Goal: Task Accomplishment & Management: Use online tool/utility

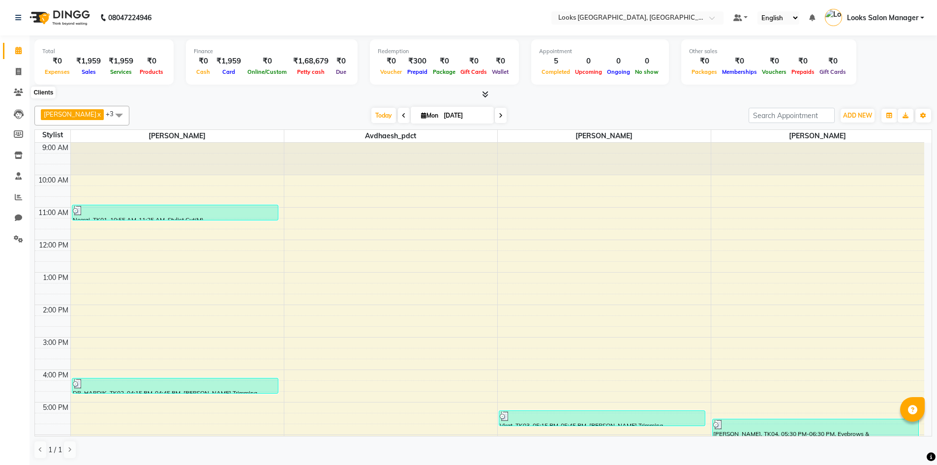
click at [17, 92] on icon at bounding box center [18, 91] width 9 height 7
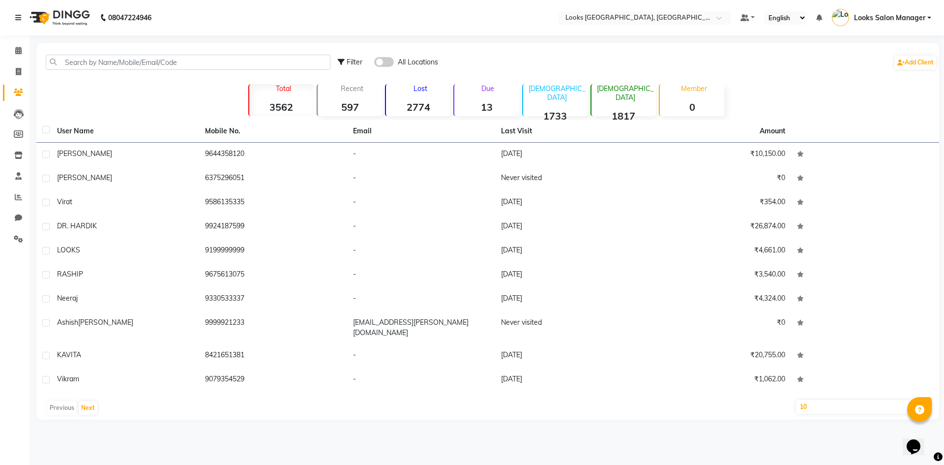
drag, startPoint x: 35, startPoint y: 85, endPoint x: 105, endPoint y: 51, distance: 77.8
click at [105, 51] on div "Filter All Locations Add Client" at bounding box center [487, 62] width 899 height 31
click at [98, 59] on input "text" at bounding box center [188, 62] width 285 height 15
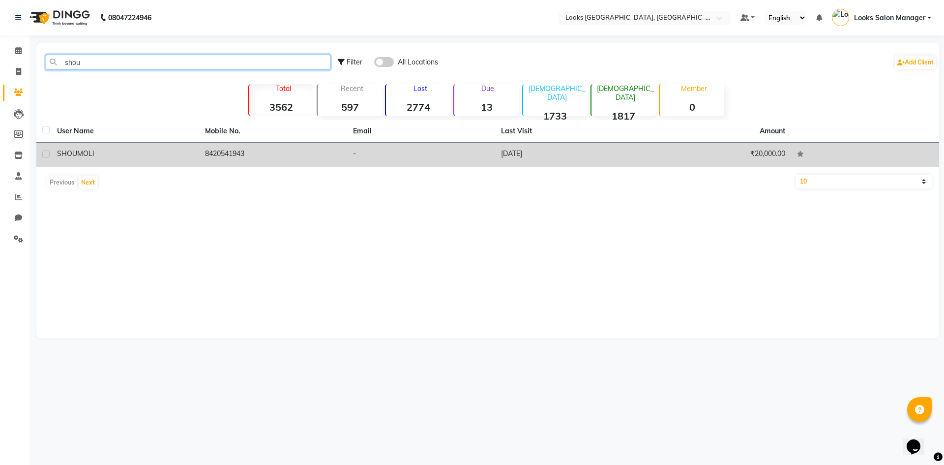
type input "shou"
click at [500, 159] on td "21-07-2025" at bounding box center [569, 155] width 148 height 24
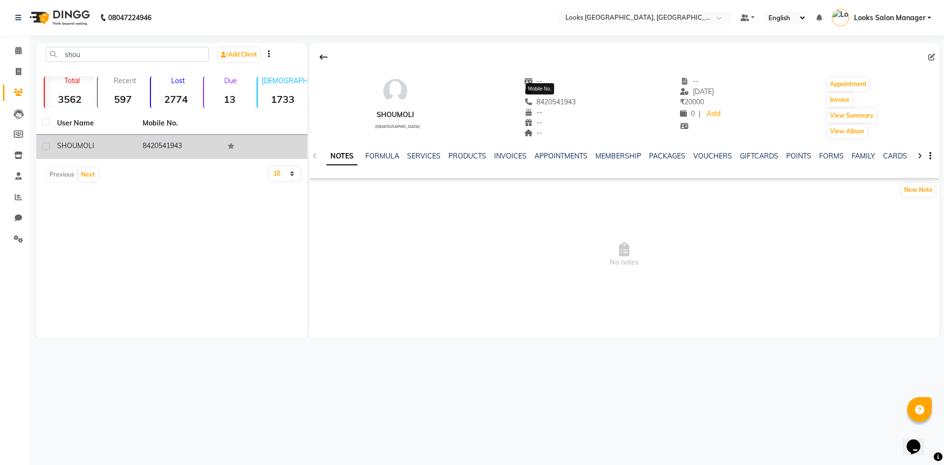
drag, startPoint x: 526, startPoint y: 102, endPoint x: 574, endPoint y: 99, distance: 47.8
click at [574, 99] on div "SHOUMOLI female -- -- 8420541943 Mobile No. -- -- -- -- 21-07-2025 ₹ 20000 0 | …" at bounding box center [624, 102] width 630 height 73
copy span "8420541943"
click at [23, 64] on link "Invoice" at bounding box center [15, 72] width 24 height 16
select select "4460"
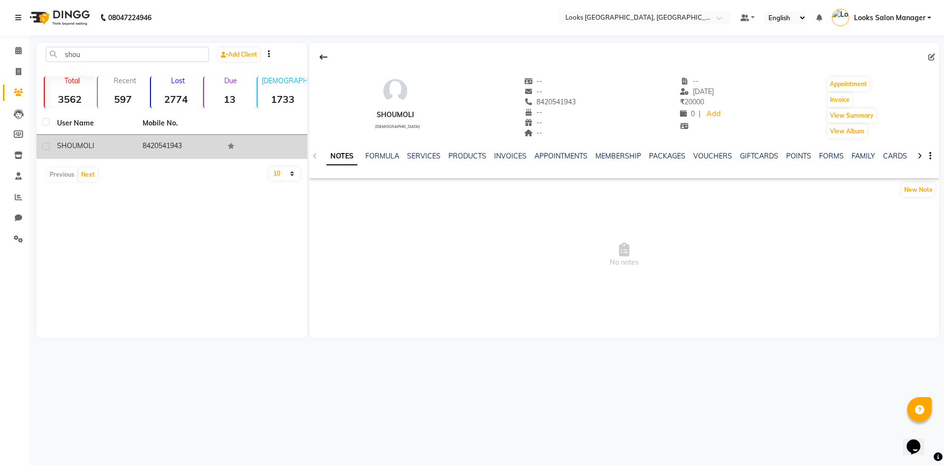
select select "service"
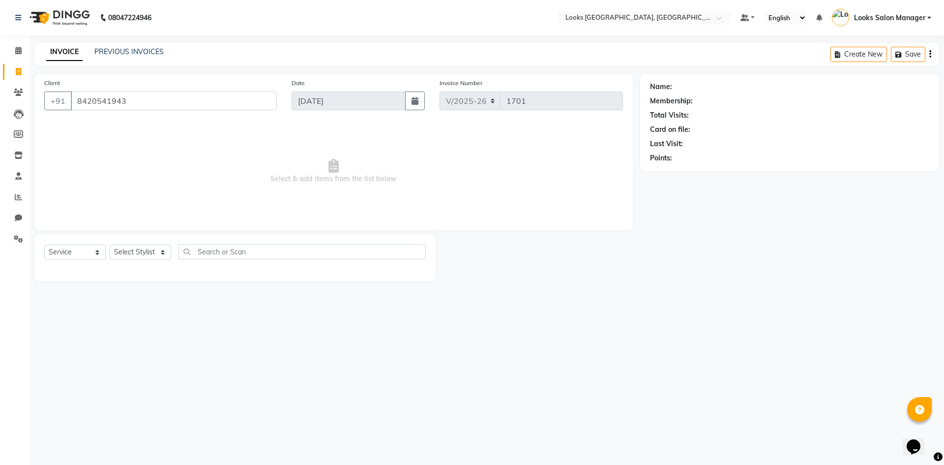
type input "8420541943"
select select "1: Object"
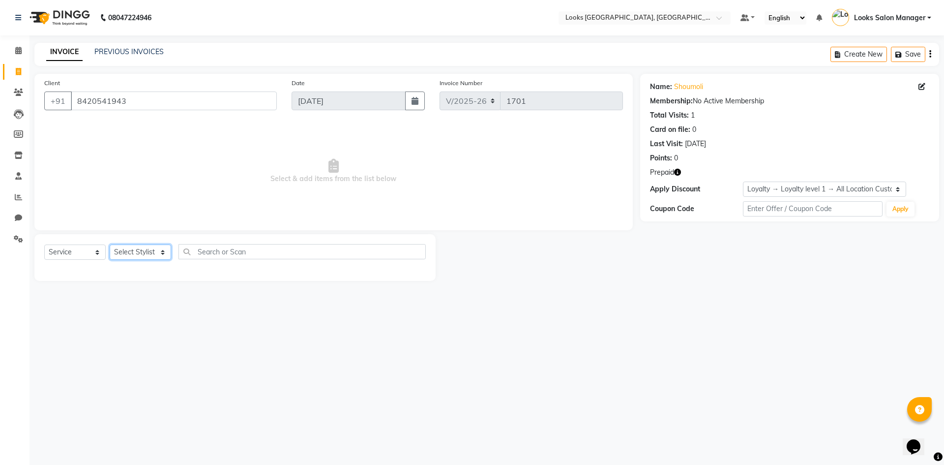
click at [138, 250] on select "Select Stylist Avdhaesh_pdct COUNTER SALES Ganesh Kalpana_mgr Looks Salon Manag…" at bounding box center [140, 251] width 61 height 15
select select "25215"
click at [110, 244] on select "Select Stylist Avdhaesh_pdct COUNTER SALES Ganesh Kalpana_mgr Looks Salon Manag…" at bounding box center [140, 251] width 61 height 15
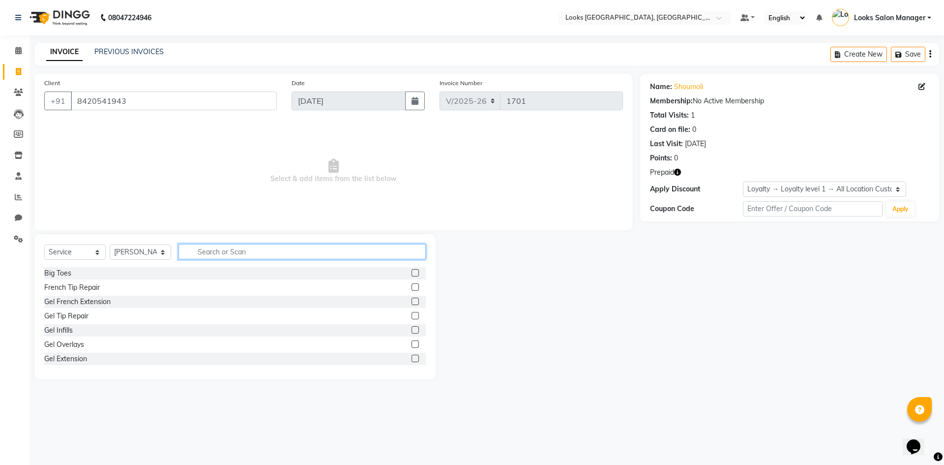
click at [204, 259] on input "text" at bounding box center [301, 251] width 247 height 15
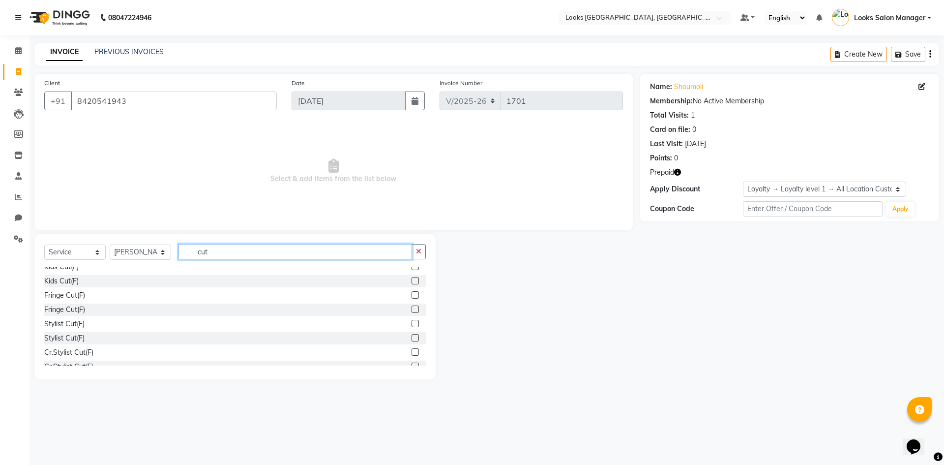
type input "cut"
click at [411, 326] on label at bounding box center [414, 323] width 7 height 7
click at [411, 326] on input "checkbox" at bounding box center [414, 324] width 6 height 6
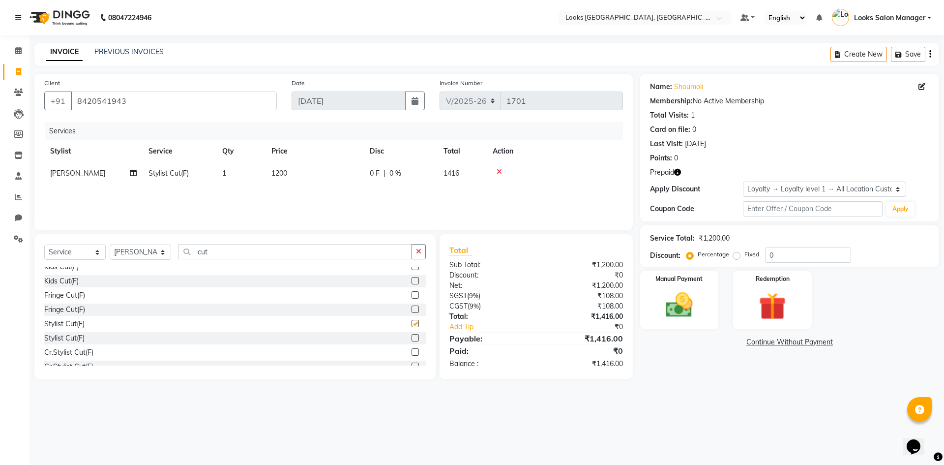
checkbox input "false"
click at [270, 249] on input "cut" at bounding box center [295, 251] width 234 height 15
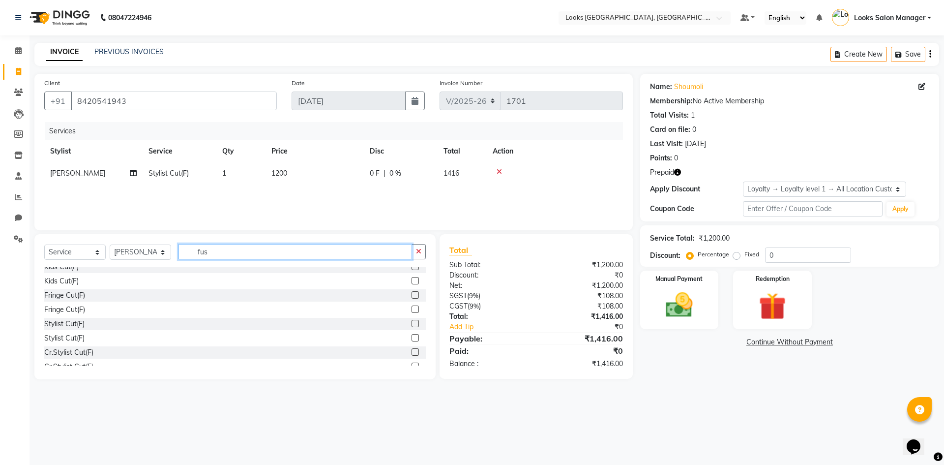
scroll to position [0, 0]
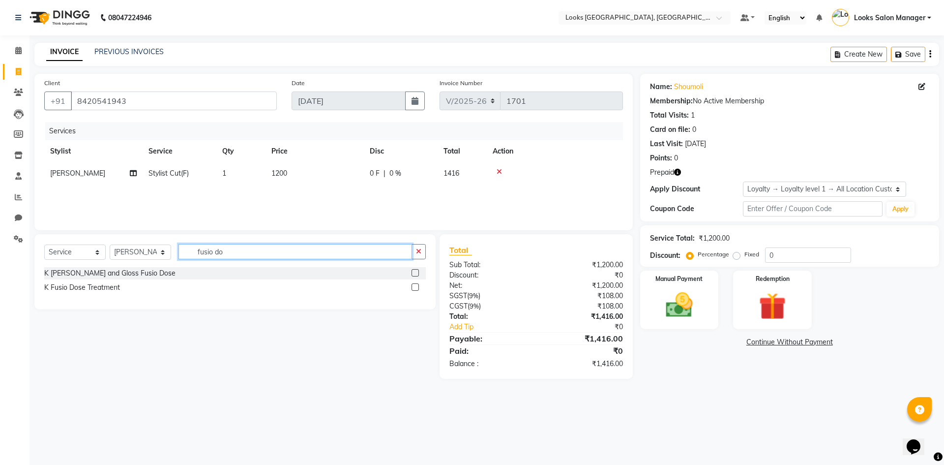
type input "fusio do"
click at [412, 287] on label at bounding box center [414, 286] width 7 height 7
click at [412, 287] on input "checkbox" at bounding box center [414, 287] width 6 height 6
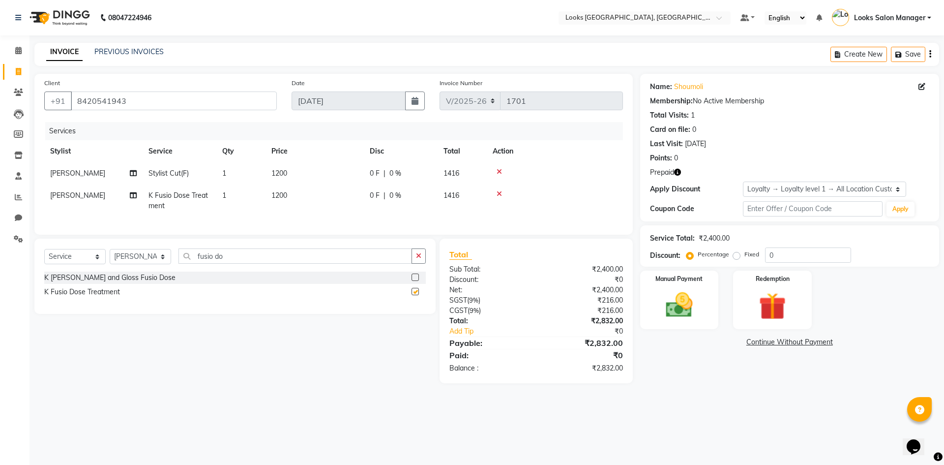
checkbox input "false"
click at [289, 194] on td "1200" at bounding box center [314, 200] width 98 height 32
select select "25215"
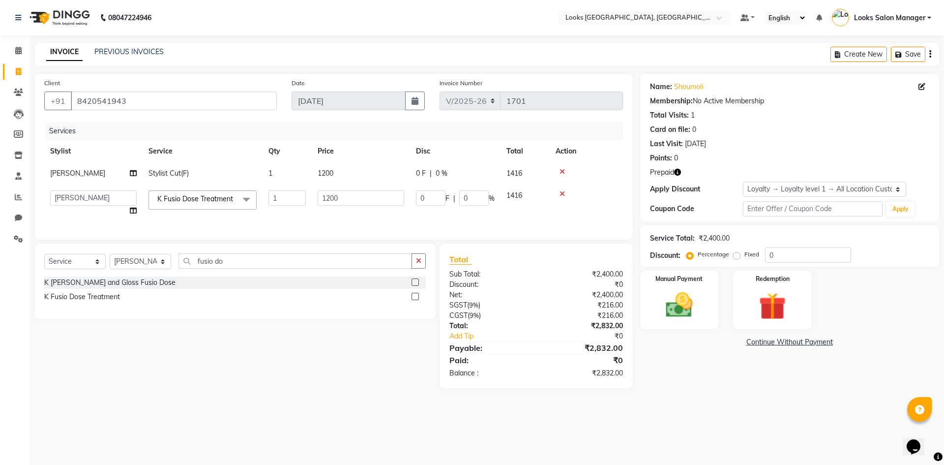
click at [289, 194] on input "1" at bounding box center [286, 197] width 37 height 15
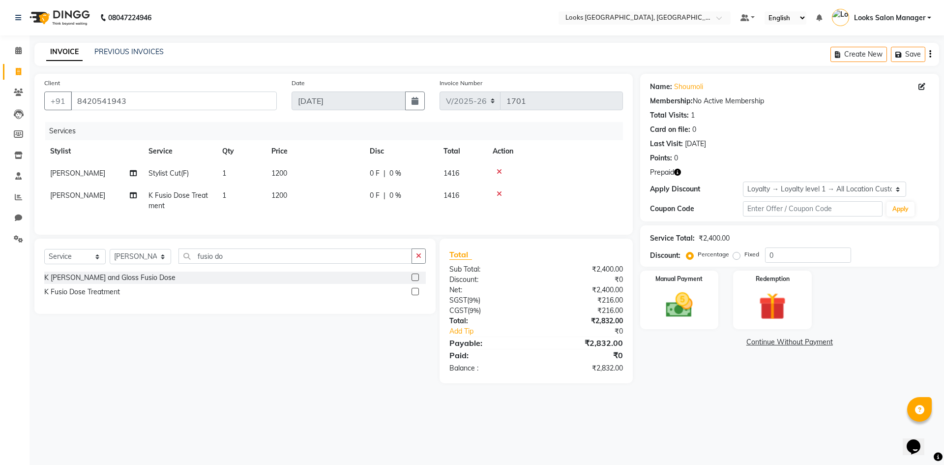
click at [337, 196] on td "1200" at bounding box center [314, 200] width 98 height 32
select select "25215"
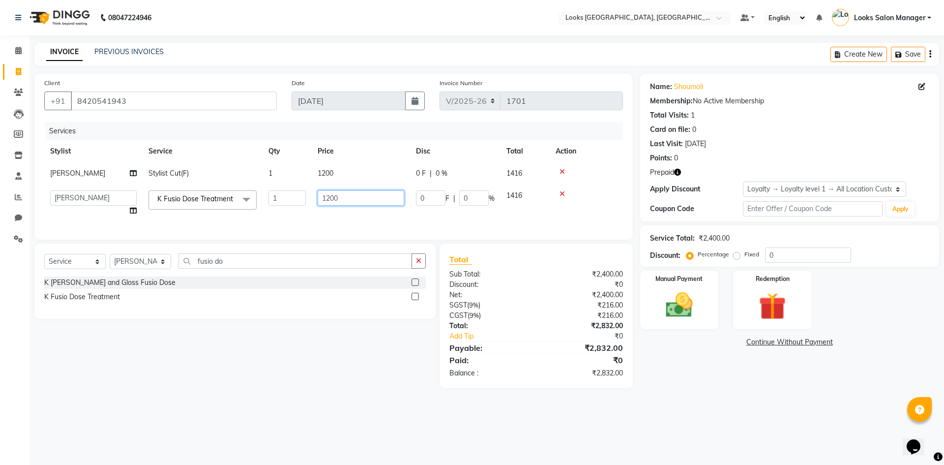
click at [337, 196] on input "1200" at bounding box center [361, 197] width 87 height 15
type input "2000"
click at [251, 217] on div "Services Stylist Service Qty Price Disc Total Action MOHSIN Stylist Cut(F) 1 12…" at bounding box center [333, 176] width 579 height 108
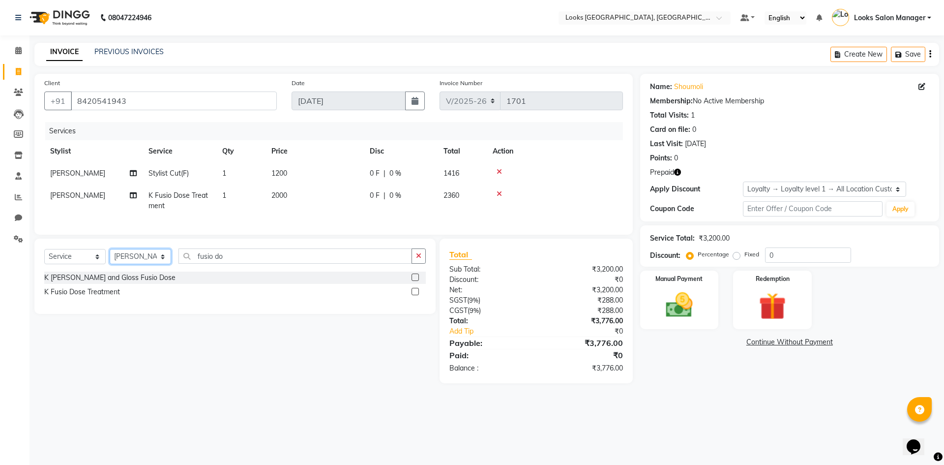
click at [163, 259] on select "Select Stylist Avdhaesh_pdct COUNTER SALES Ganesh Kalpana_mgr Looks Salon Manag…" at bounding box center [140, 256] width 61 height 15
select select "85710"
click at [110, 256] on select "Select Stylist Avdhaesh_pdct COUNTER SALES Ganesh Kalpana_mgr Looks Salon Manag…" at bounding box center [140, 256] width 61 height 15
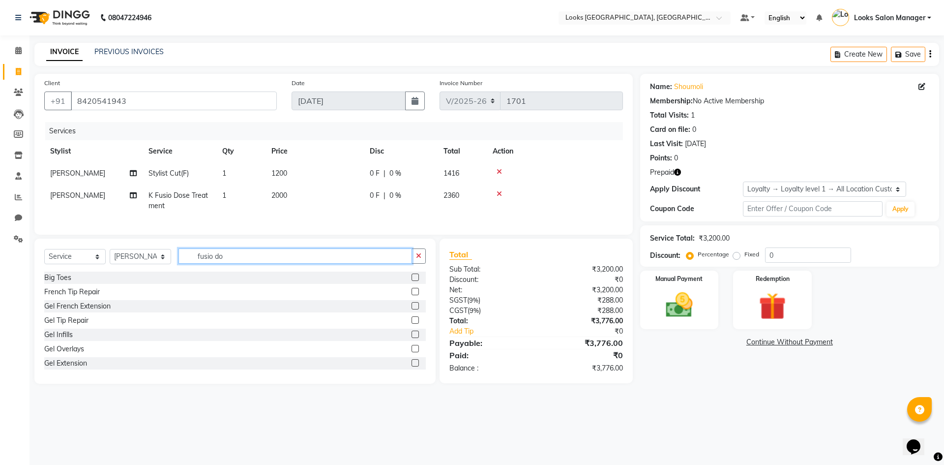
click at [268, 260] on input "fusio do" at bounding box center [295, 255] width 234 height 15
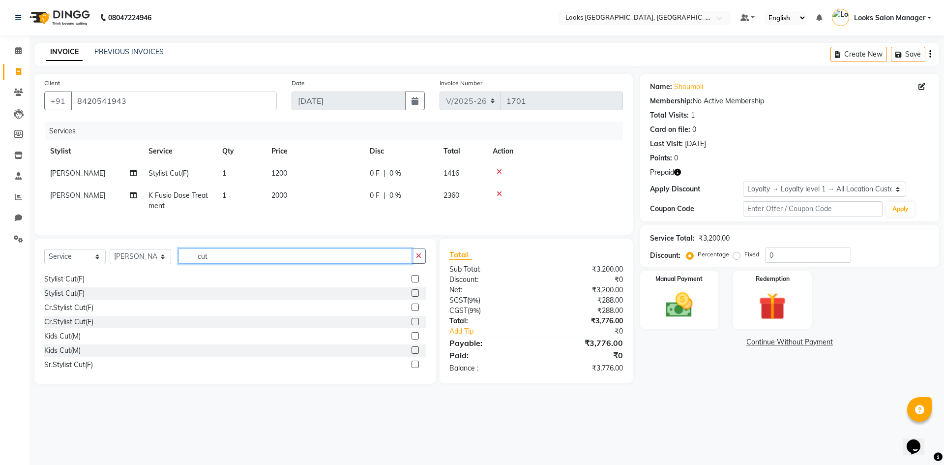
type input "cut"
click at [404, 285] on div "Stylist Cut(F)" at bounding box center [235, 279] width 382 height 12
click at [411, 282] on label at bounding box center [414, 278] width 7 height 7
click at [411, 282] on input "checkbox" at bounding box center [414, 279] width 6 height 6
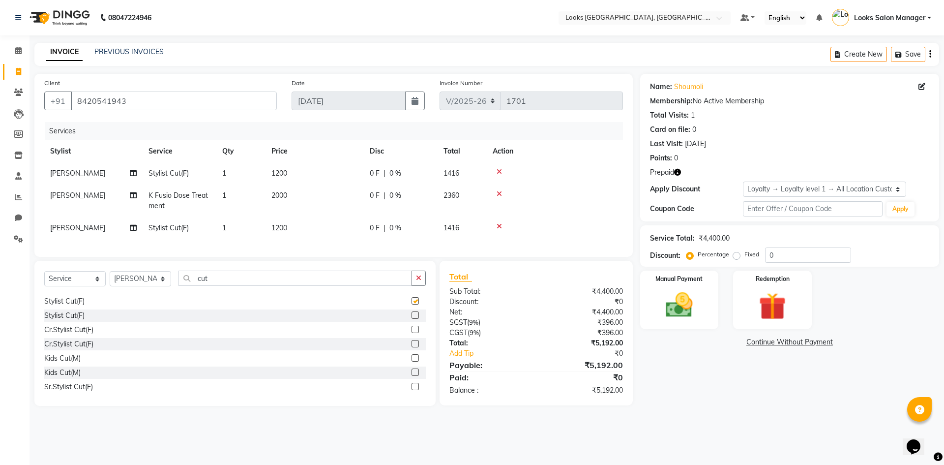
checkbox input "false"
click at [237, 285] on input "cut" at bounding box center [295, 277] width 234 height 15
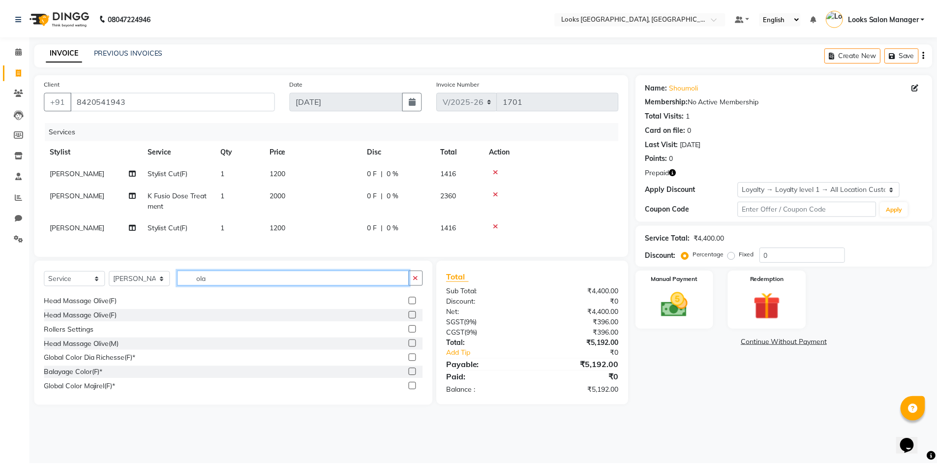
scroll to position [0, 0]
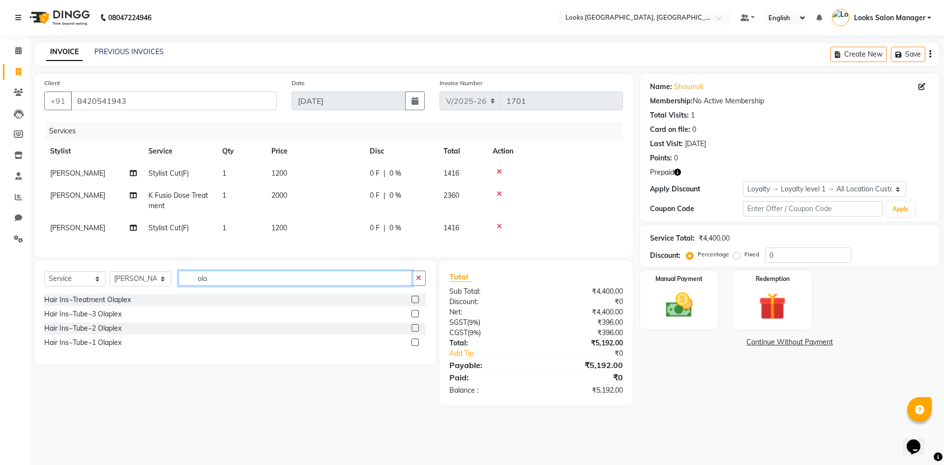
type input "ola"
click at [416, 317] on label at bounding box center [414, 313] width 7 height 7
click at [416, 317] on input "checkbox" at bounding box center [414, 314] width 6 height 6
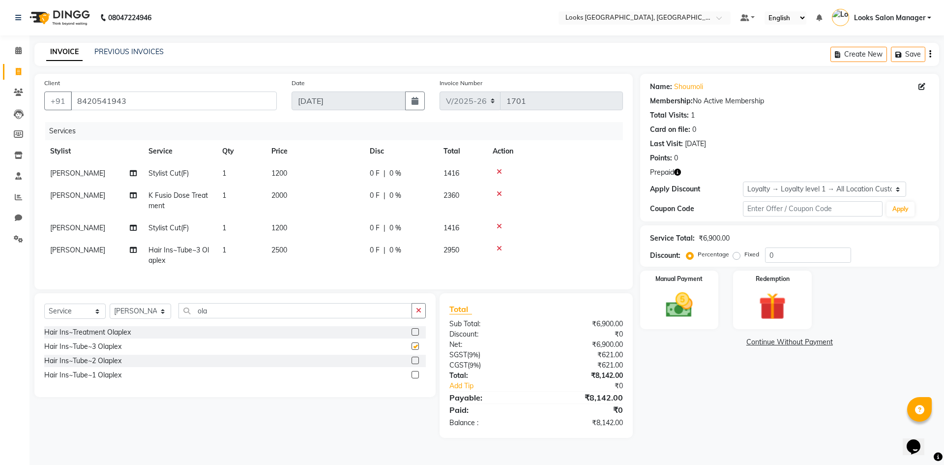
checkbox input "false"
click at [140, 319] on select "Select Stylist Avdhaesh_pdct COUNTER SALES Ganesh Kalpana_mgr Looks Salon Manag…" at bounding box center [140, 310] width 61 height 15
select select "85711"
click at [110, 311] on select "Select Stylist Avdhaesh_pdct COUNTER SALES Ganesh Kalpana_mgr Looks Salon Manag…" at bounding box center [140, 310] width 61 height 15
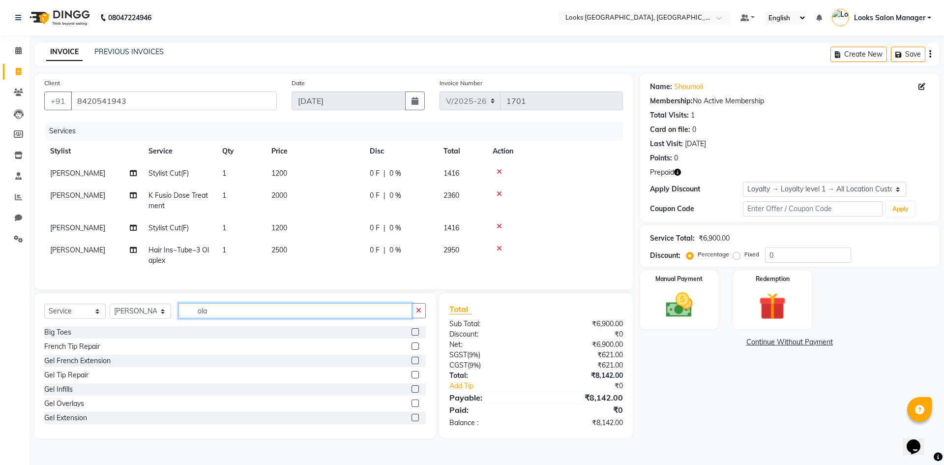
click at [204, 318] on input "ola" at bounding box center [295, 310] width 234 height 15
type input "eye"
click at [411, 352] on div at bounding box center [414, 347] width 6 height 10
click at [411, 350] on label at bounding box center [414, 345] width 7 height 7
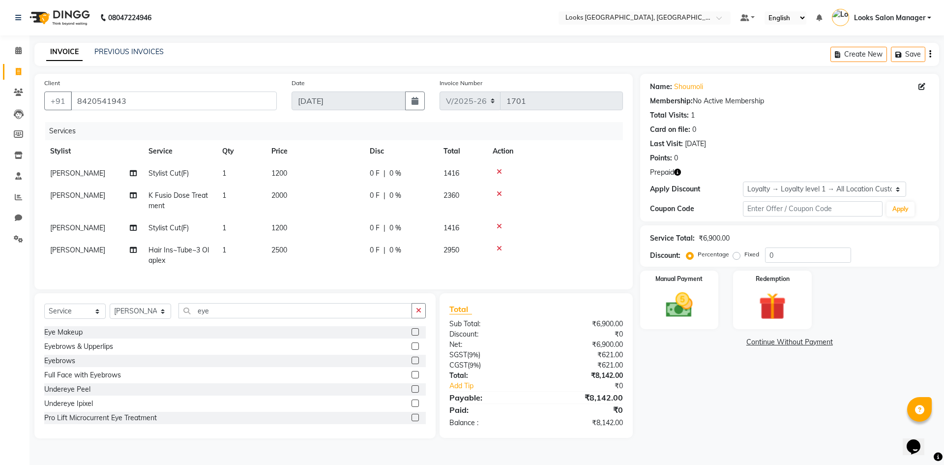
click at [411, 350] on input "checkbox" at bounding box center [414, 346] width 6 height 6
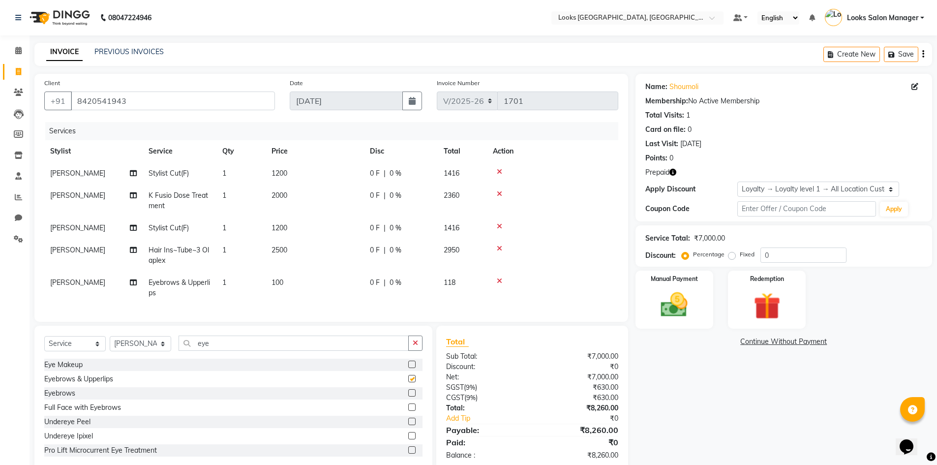
checkbox input "false"
click at [320, 292] on td "100" at bounding box center [314, 287] width 98 height 32
select select "85711"
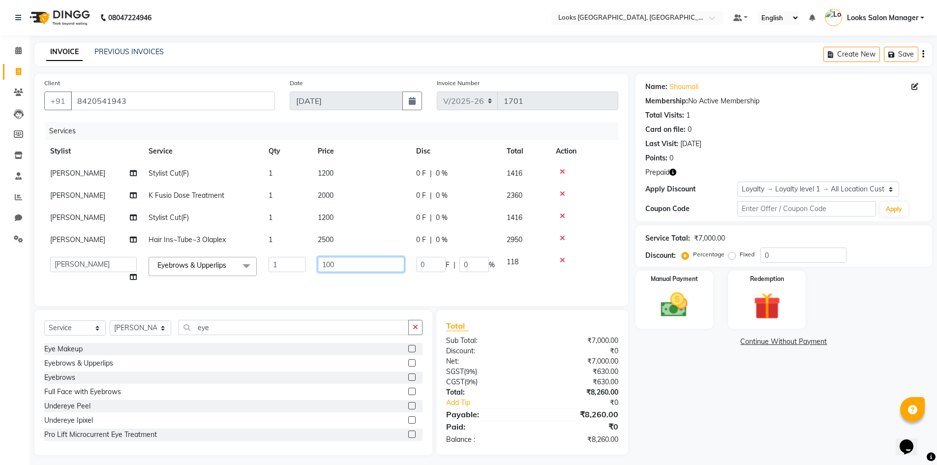
drag, startPoint x: 326, startPoint y: 265, endPoint x: 333, endPoint y: 270, distance: 7.8
click at [333, 270] on input "100" at bounding box center [361, 264] width 87 height 15
type input "140"
click at [338, 286] on td "140" at bounding box center [361, 269] width 98 height 37
select select "85711"
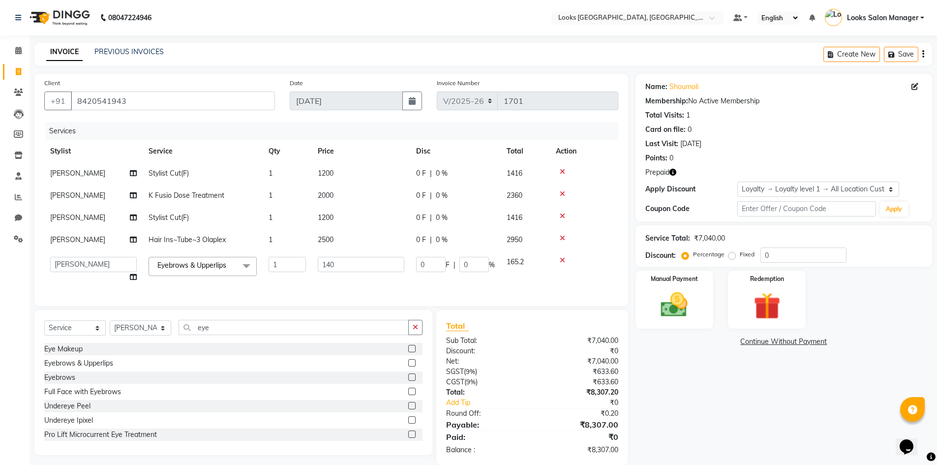
scroll to position [22, 0]
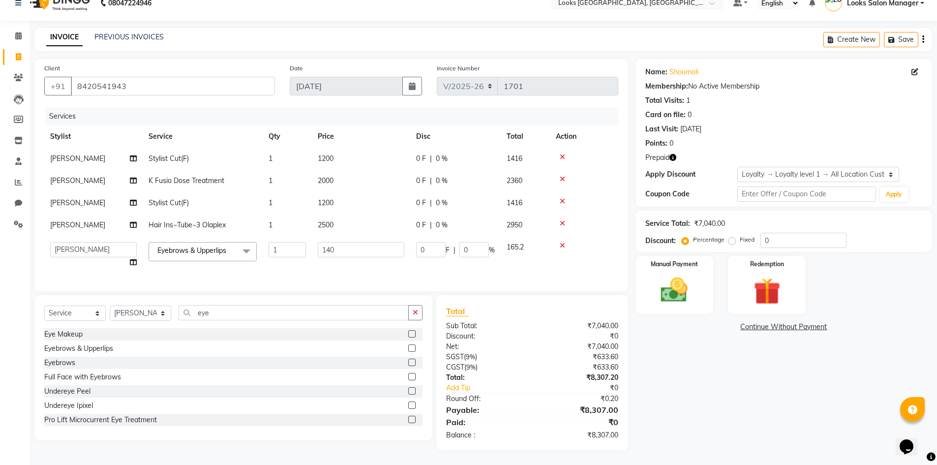
click at [670, 154] on icon "button" at bounding box center [672, 157] width 7 height 7
click at [674, 154] on icon "button" at bounding box center [672, 157] width 7 height 7
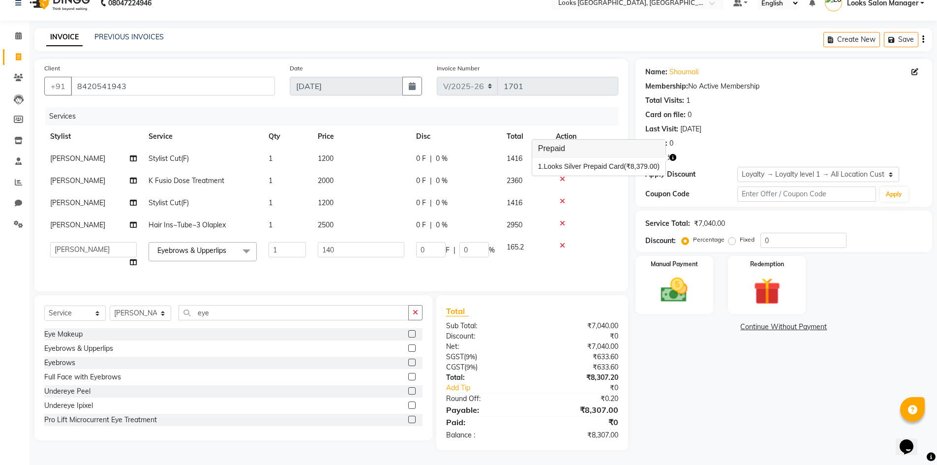
click at [674, 154] on icon "button" at bounding box center [672, 157] width 7 height 7
click at [560, 198] on icon at bounding box center [561, 201] width 5 height 7
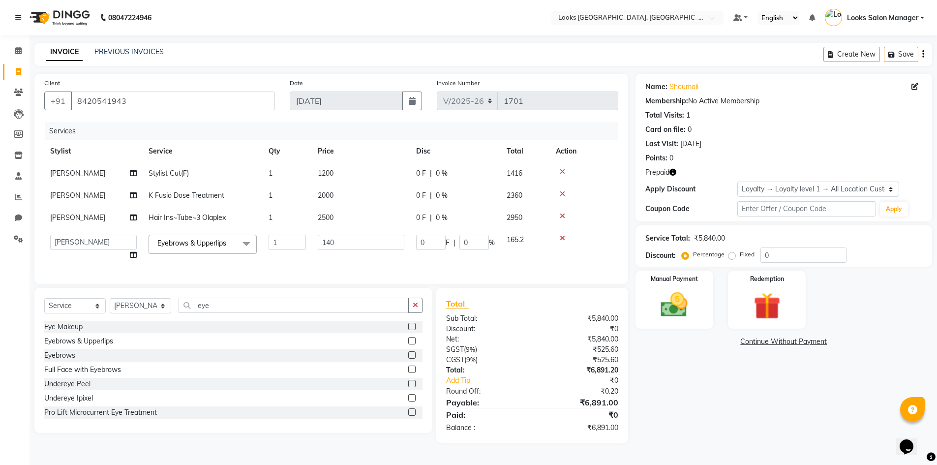
scroll to position [0, 0]
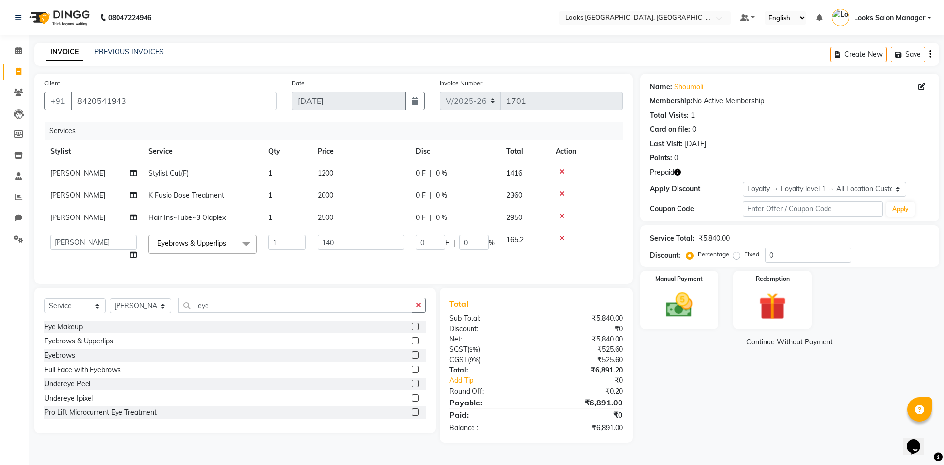
click at [561, 214] on icon at bounding box center [561, 215] width 5 height 7
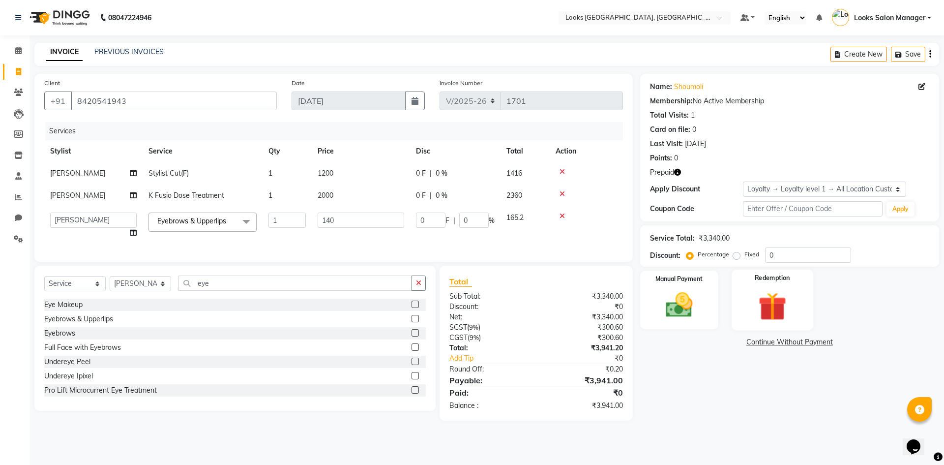
click at [756, 303] on img at bounding box center [772, 306] width 46 height 35
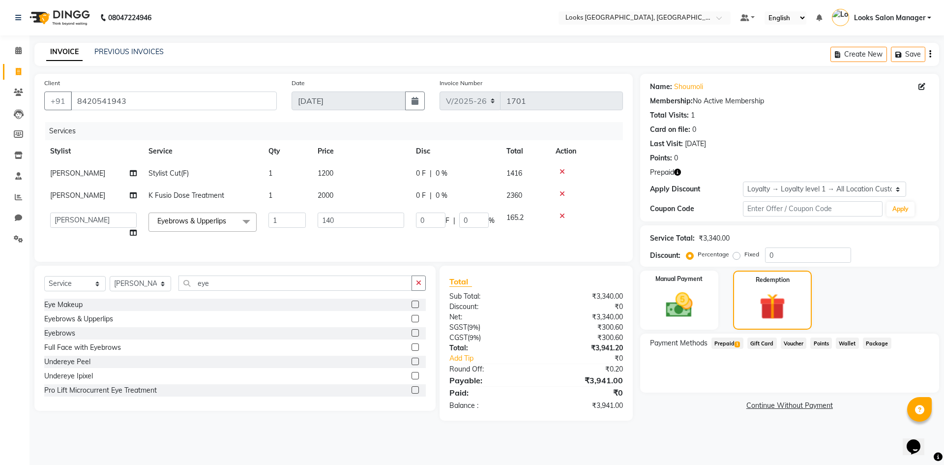
click at [730, 342] on span "Prepaid 1" at bounding box center [727, 342] width 32 height 11
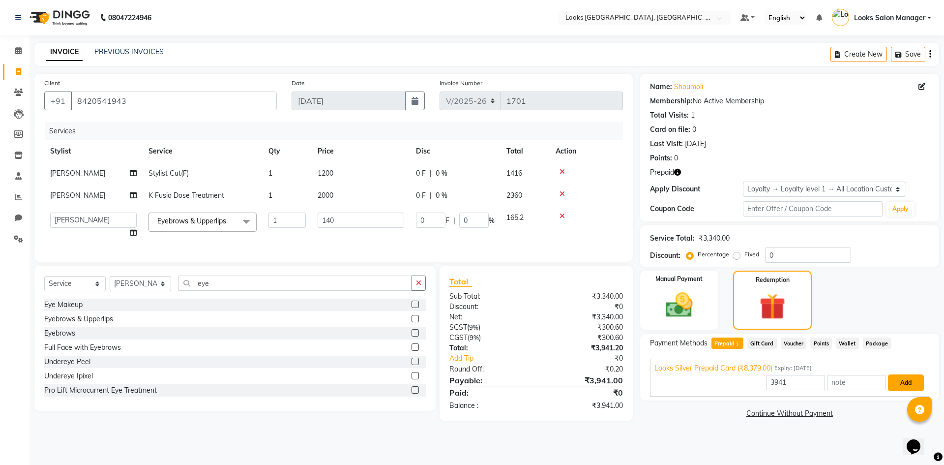
click at [905, 378] on button "Add" at bounding box center [906, 382] width 36 height 17
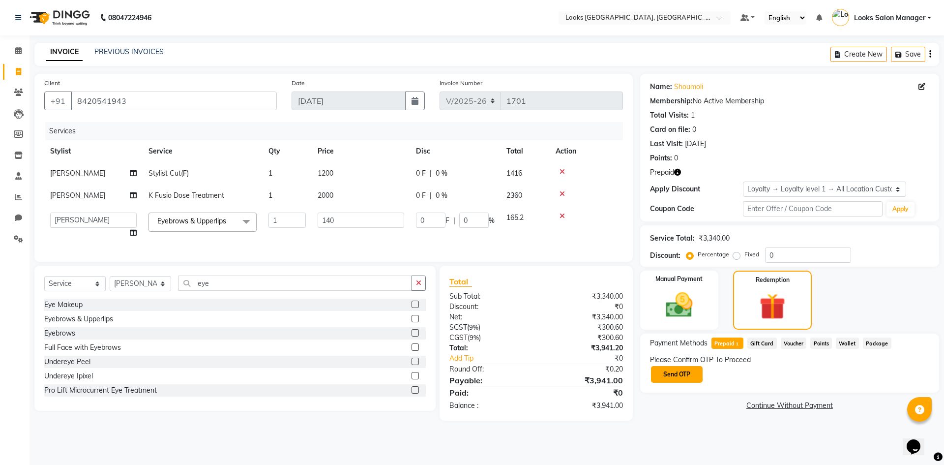
click at [665, 372] on button "Send OTP" at bounding box center [677, 374] width 52 height 17
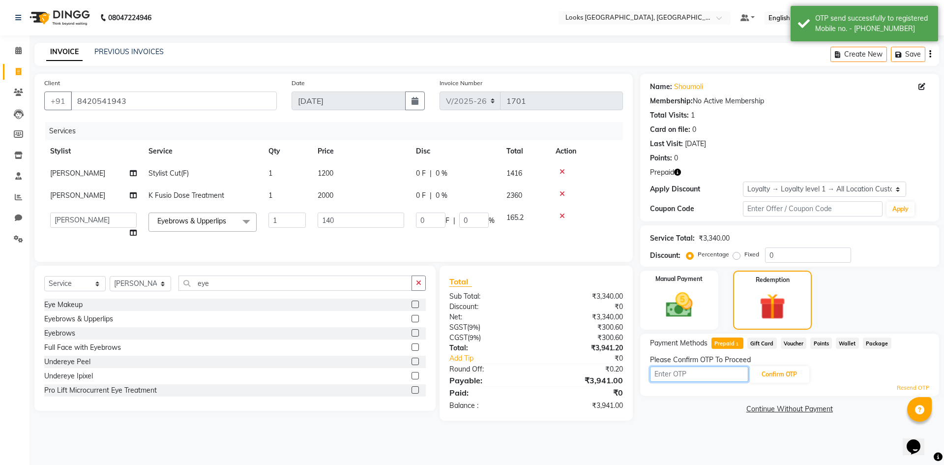
click at [665, 372] on input "text" at bounding box center [699, 373] width 98 height 15
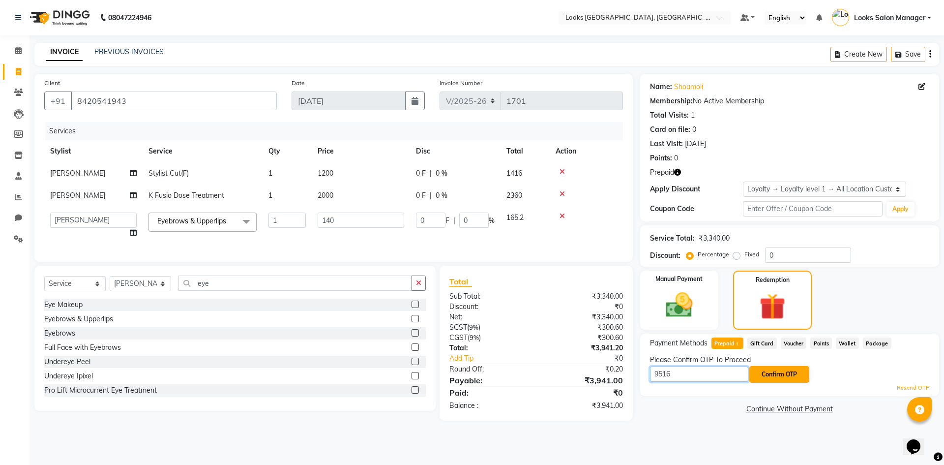
type input "9516"
click at [763, 375] on button "Confirm OTP" at bounding box center [779, 374] width 60 height 17
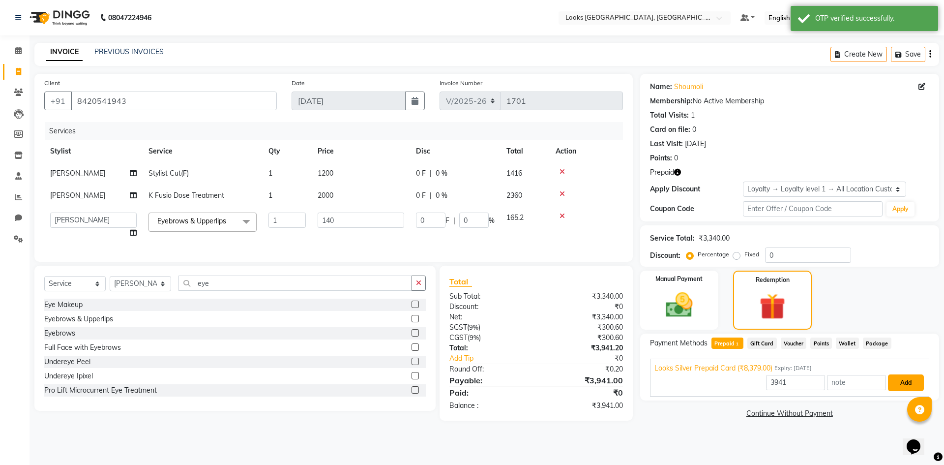
click at [906, 376] on button "Add" at bounding box center [906, 382] width 36 height 17
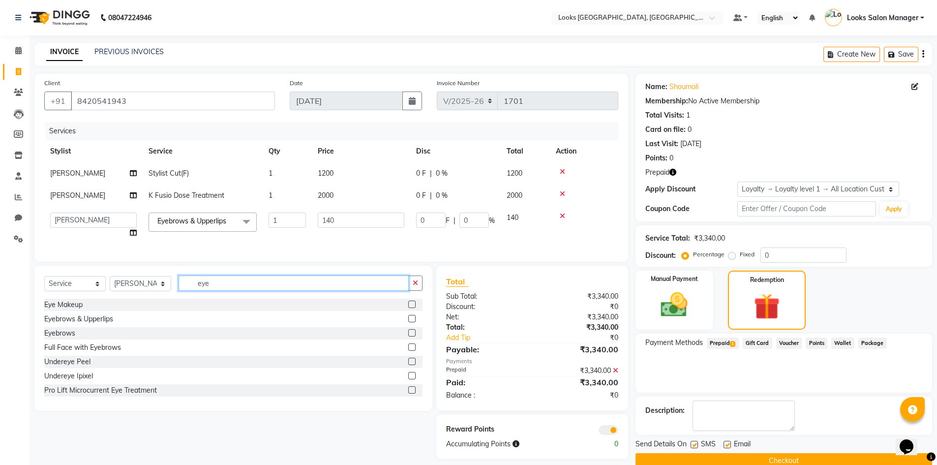
click at [204, 291] on input "eye" at bounding box center [293, 282] width 230 height 15
click at [332, 172] on span "1200" at bounding box center [326, 173] width 16 height 9
select select "25215"
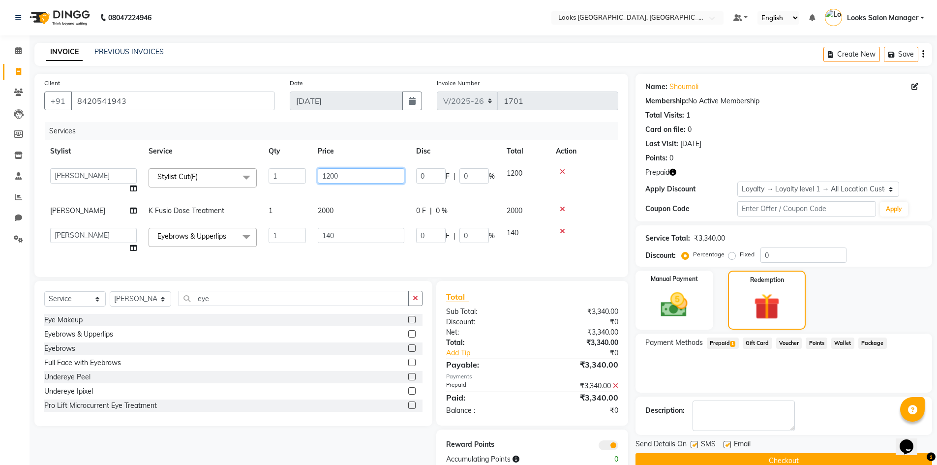
click at [332, 172] on input "1200" at bounding box center [361, 175] width 87 height 15
click at [338, 172] on input "1200" at bounding box center [361, 175] width 87 height 15
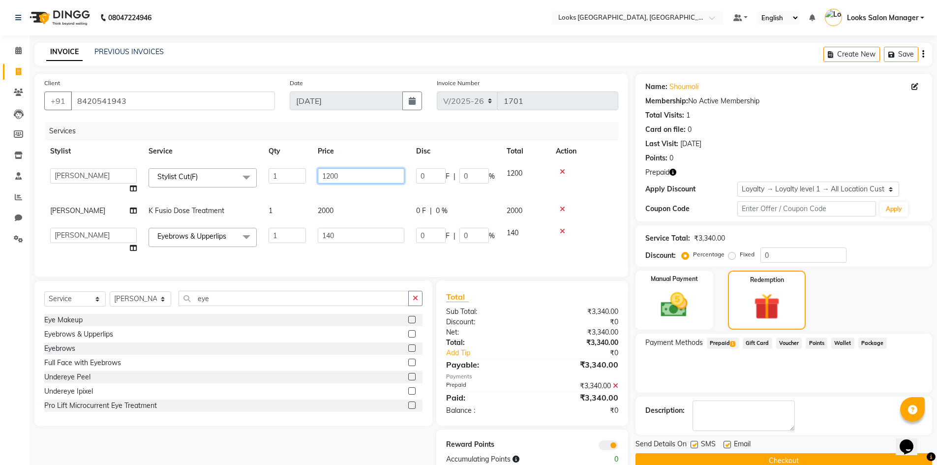
click at [338, 172] on input "1200" at bounding box center [361, 175] width 87 height 15
type input "1000"
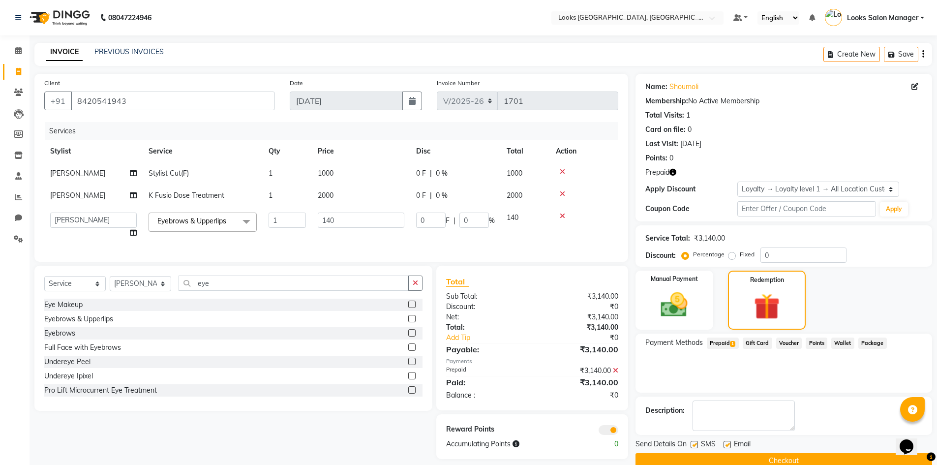
click at [305, 197] on tbody "MOHSIN Stylist Cut(F) 1 1000 0 F | 0 % 1000 MOHSIN K Fusio Dose Treatment 1 200…" at bounding box center [331, 203] width 574 height 82
click at [127, 290] on select "Select Stylist Avdhaesh_pdct COUNTER SALES Ganesh Kalpana_mgr Looks Salon Manag…" at bounding box center [140, 283] width 61 height 15
select select "85710"
click at [110, 283] on select "Select Stylist Avdhaesh_pdct COUNTER SALES Ganesh Kalpana_mgr Looks Salon Manag…" at bounding box center [140, 283] width 61 height 15
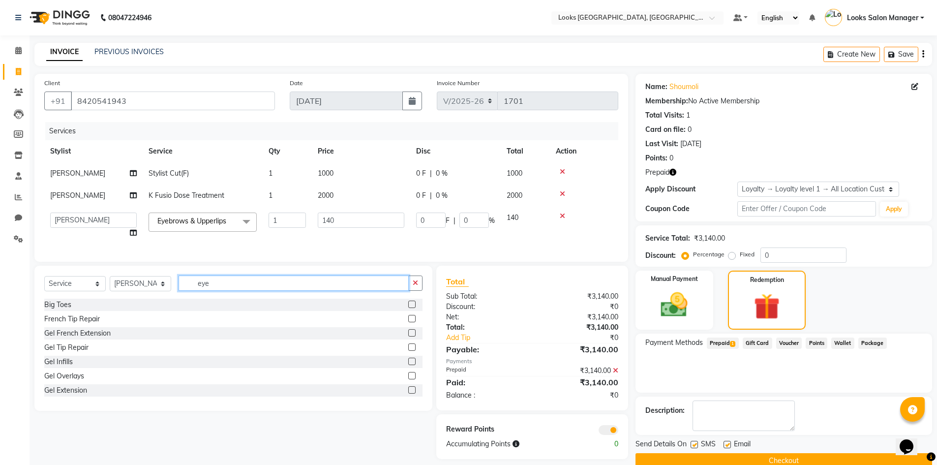
click at [209, 291] on input "eye" at bounding box center [293, 282] width 230 height 15
type input "cut"
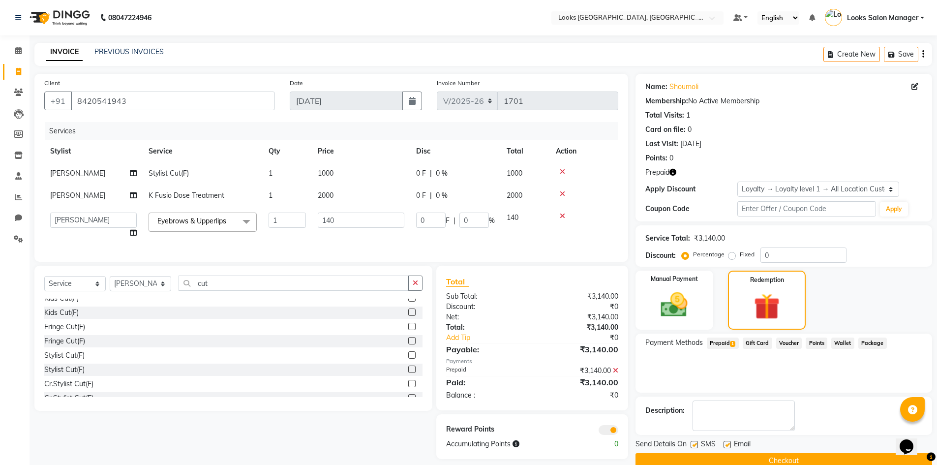
click at [408, 358] on label at bounding box center [411, 354] width 7 height 7
click at [408, 358] on input "checkbox" at bounding box center [411, 355] width 6 height 6
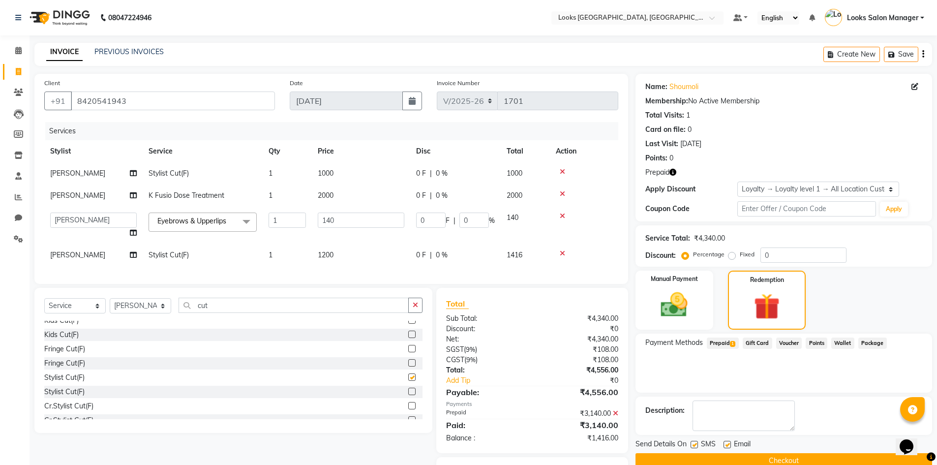
checkbox input "false"
click at [207, 311] on input "cut" at bounding box center [293, 304] width 230 height 15
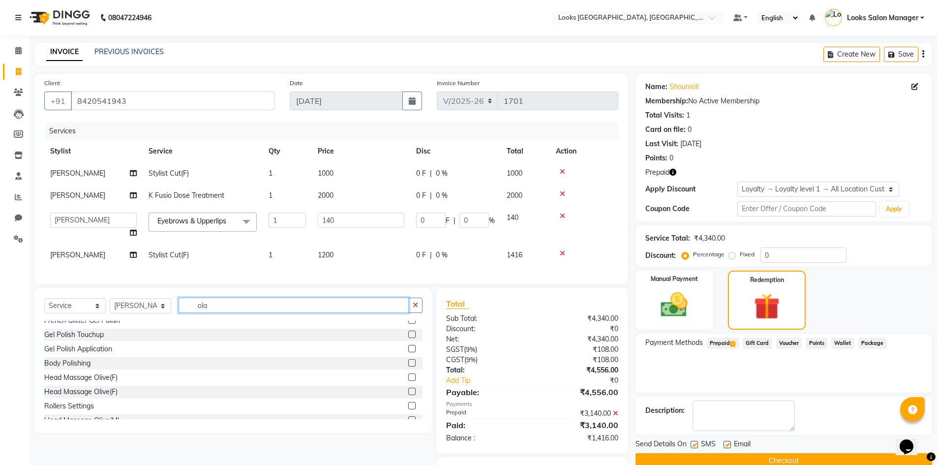
scroll to position [0, 0]
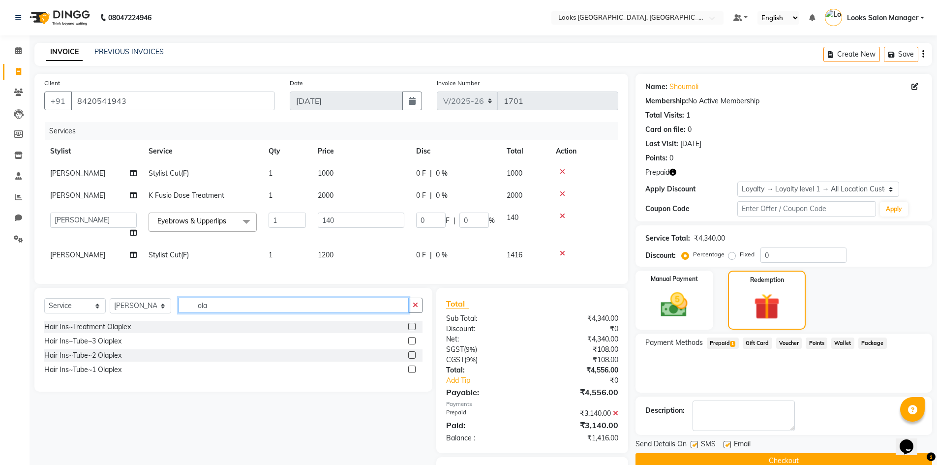
type input "ola"
click at [412, 344] on label at bounding box center [411, 340] width 7 height 7
click at [412, 344] on input "checkbox" at bounding box center [411, 341] width 6 height 6
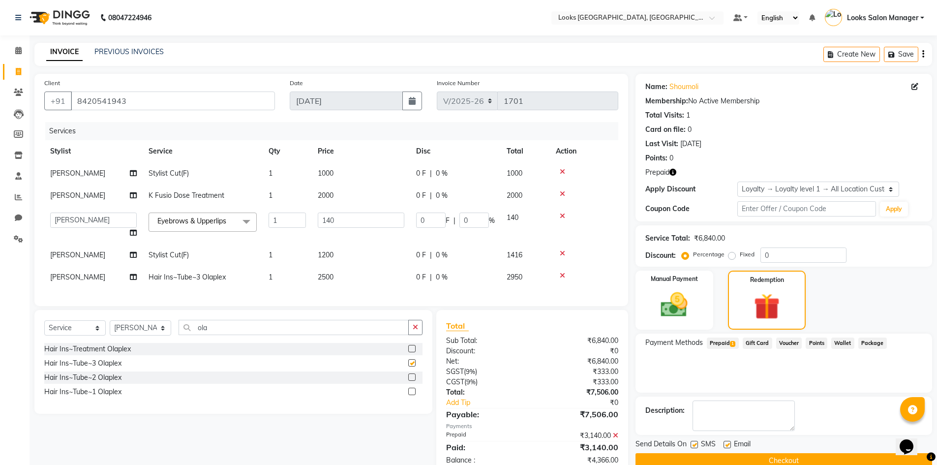
checkbox input "false"
click at [615, 439] on icon at bounding box center [615, 435] width 5 height 7
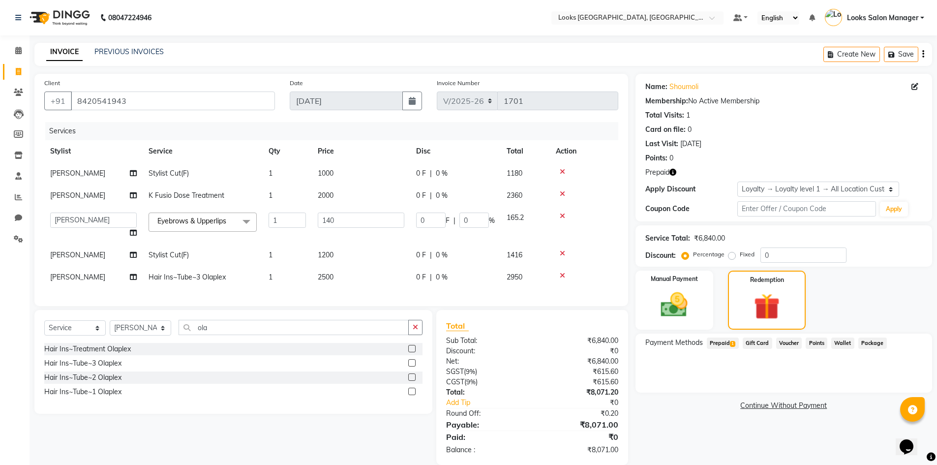
click at [720, 343] on span "Prepaid 1" at bounding box center [722, 342] width 32 height 11
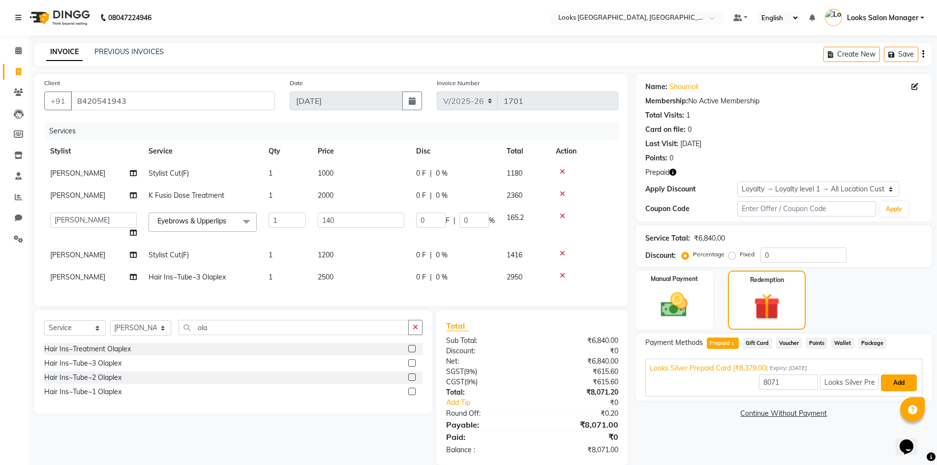
click at [894, 382] on button "Add" at bounding box center [899, 382] width 36 height 17
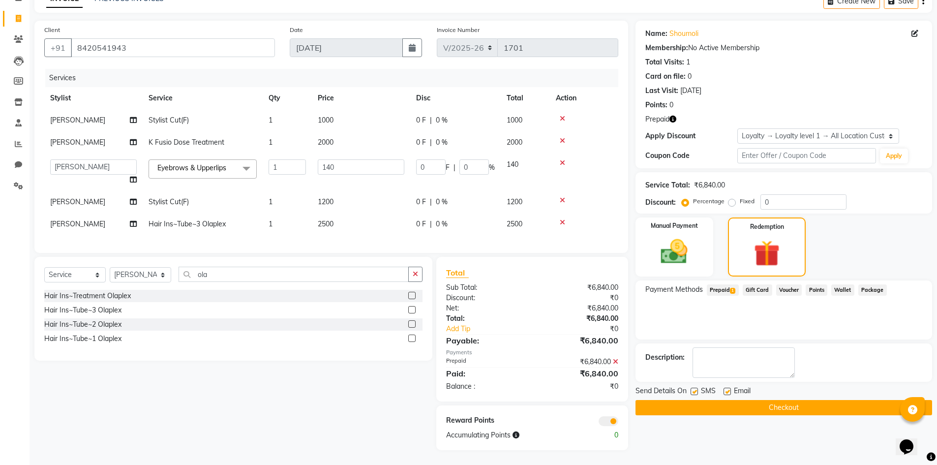
scroll to position [60, 0]
click at [715, 400] on button "Checkout" at bounding box center [783, 407] width 296 height 15
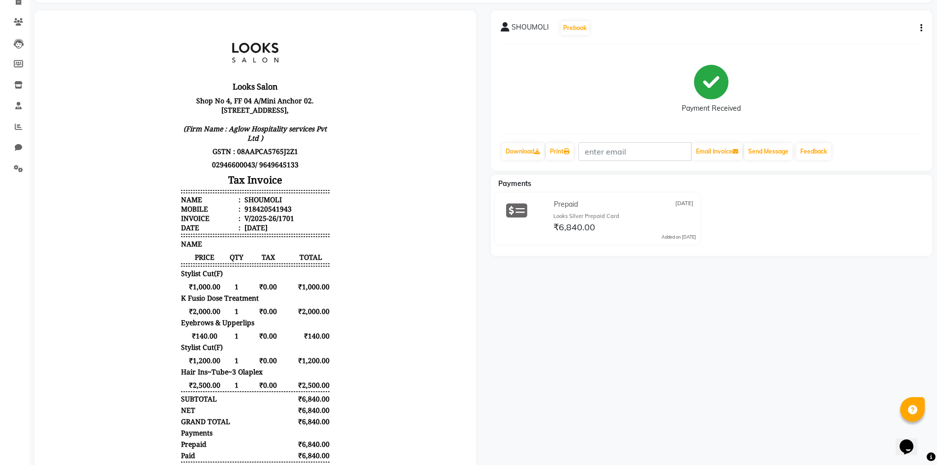
scroll to position [4, 0]
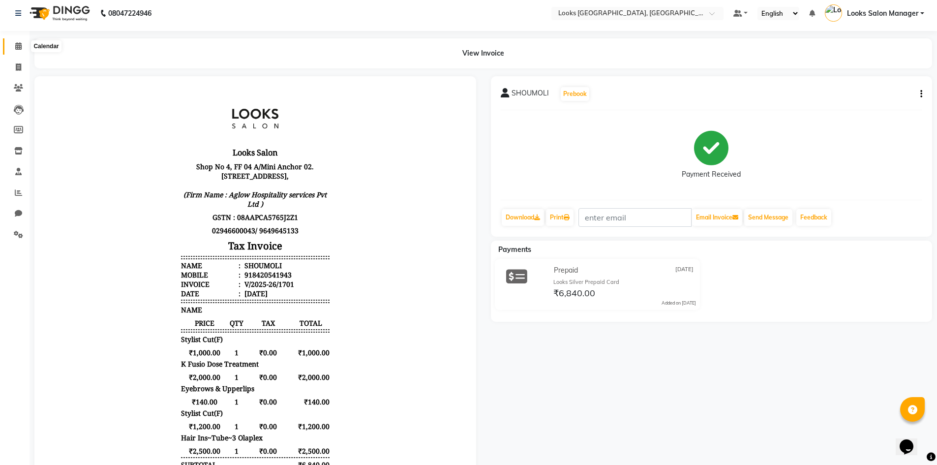
click at [12, 48] on span at bounding box center [18, 46] width 17 height 11
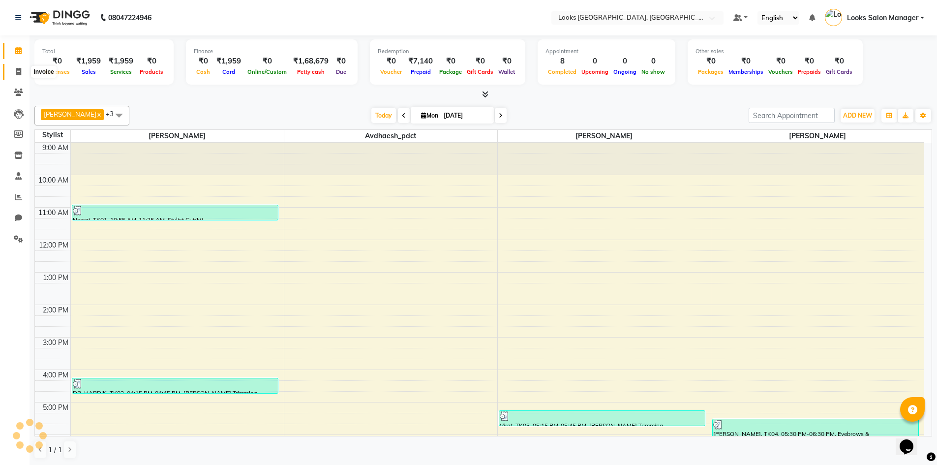
click at [17, 74] on icon at bounding box center [18, 71] width 5 height 7
select select "service"
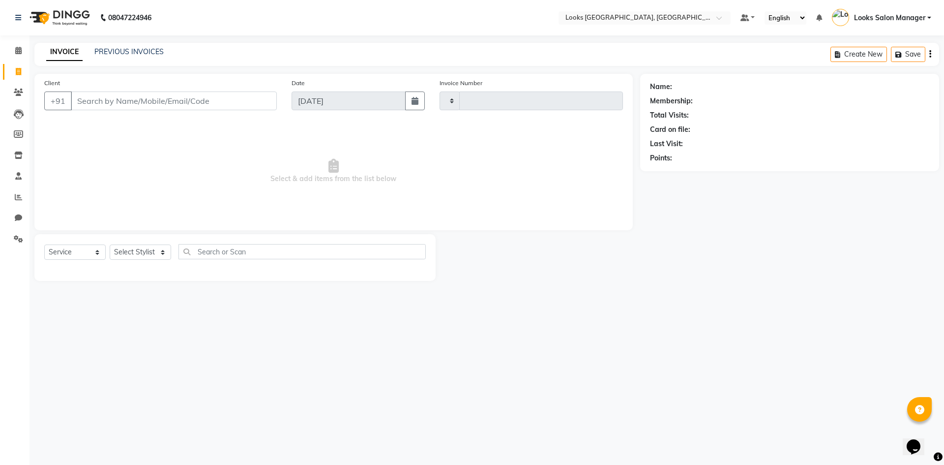
type input "1702"
select select "4460"
click at [13, 47] on span at bounding box center [18, 50] width 17 height 11
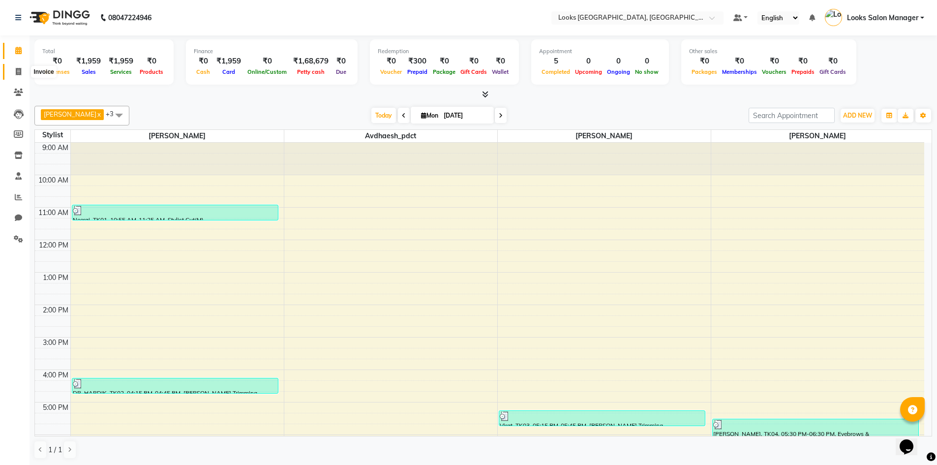
click at [18, 75] on icon at bounding box center [18, 71] width 5 height 7
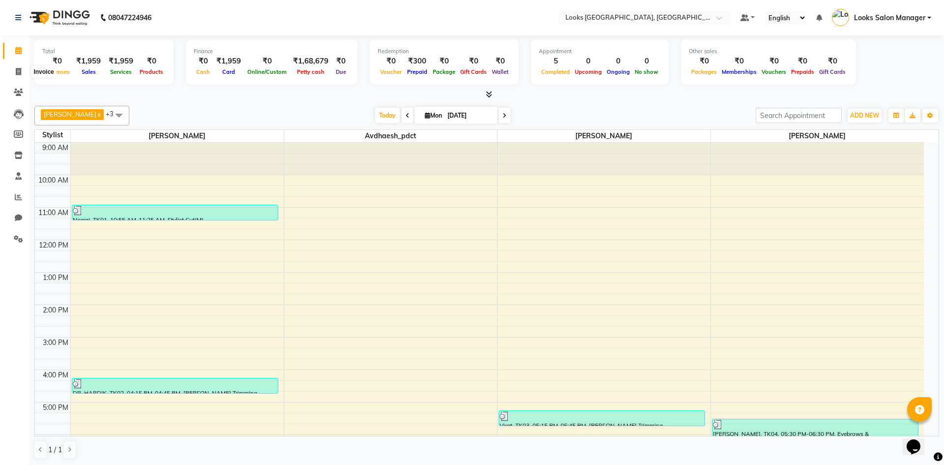
select select "4460"
select select "service"
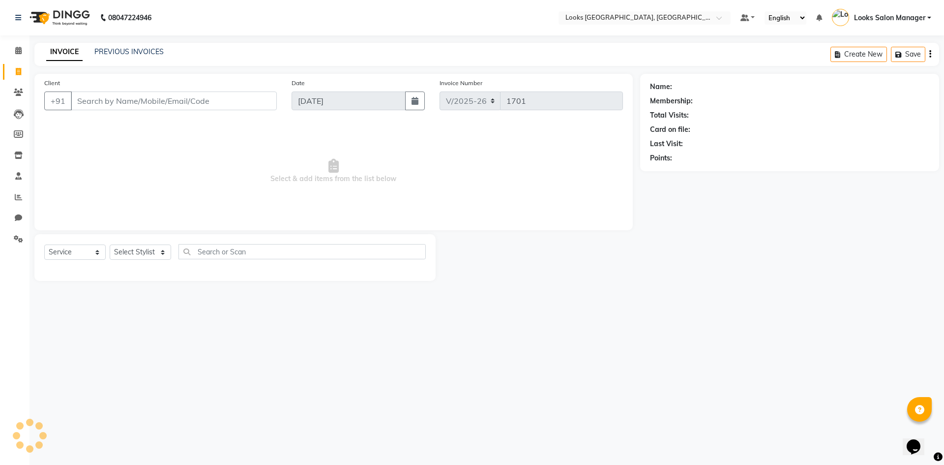
click at [90, 104] on input "Client" at bounding box center [174, 100] width 206 height 19
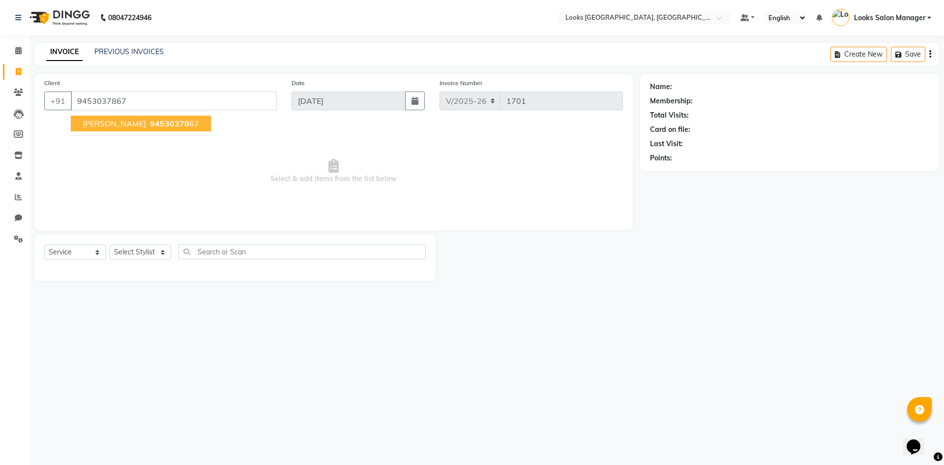
type input "9453037867"
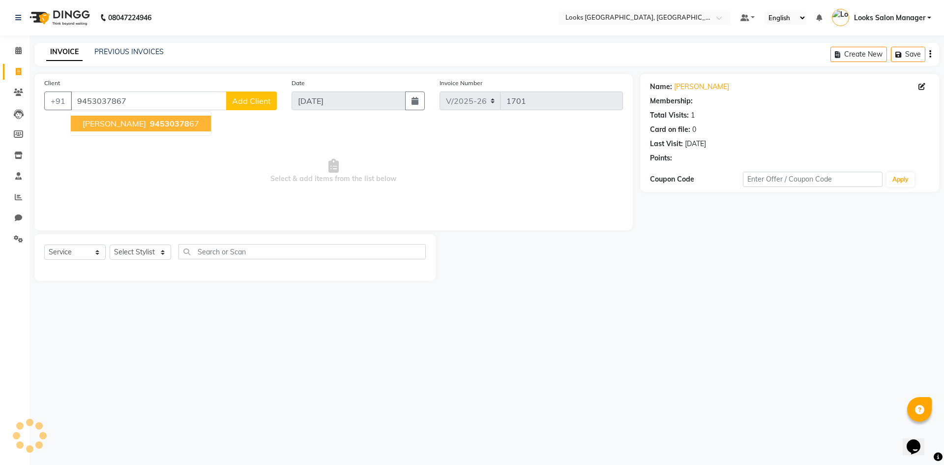
select select "1: Object"
click at [150, 123] on span "94530378" at bounding box center [169, 123] width 39 height 10
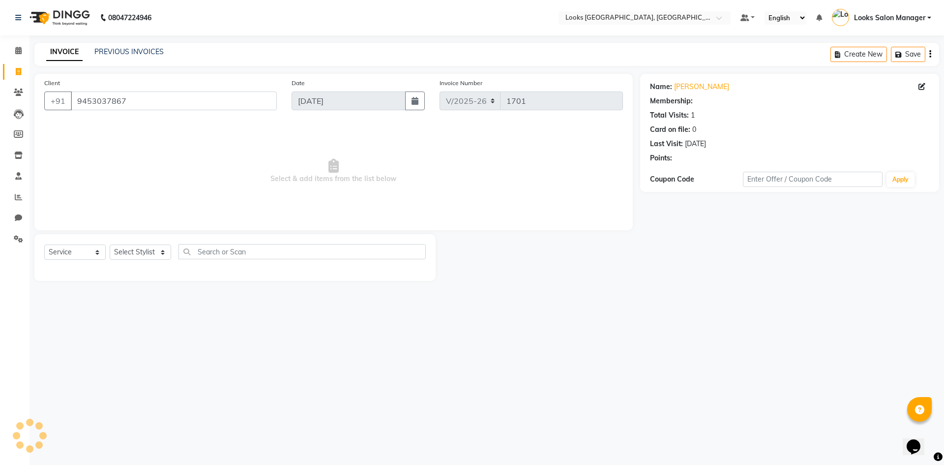
select select "1: Object"
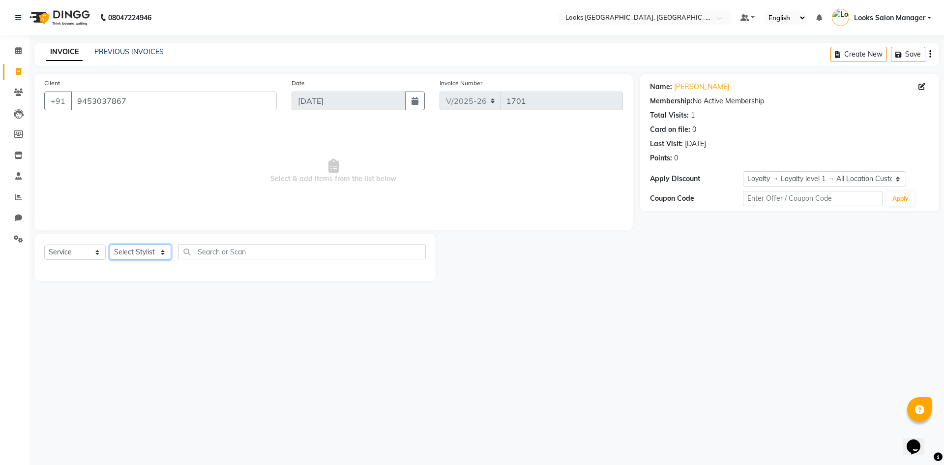
click at [128, 244] on select "Select Stylist Avdhaesh_pdct COUNTER SALES Ganesh Kalpana_mgr Looks Salon Manag…" at bounding box center [140, 251] width 61 height 15
select select "25215"
click at [110, 244] on select "Select Stylist Avdhaesh_pdct COUNTER SALES Ganesh Kalpana_mgr Looks Salon Manag…" at bounding box center [140, 251] width 61 height 15
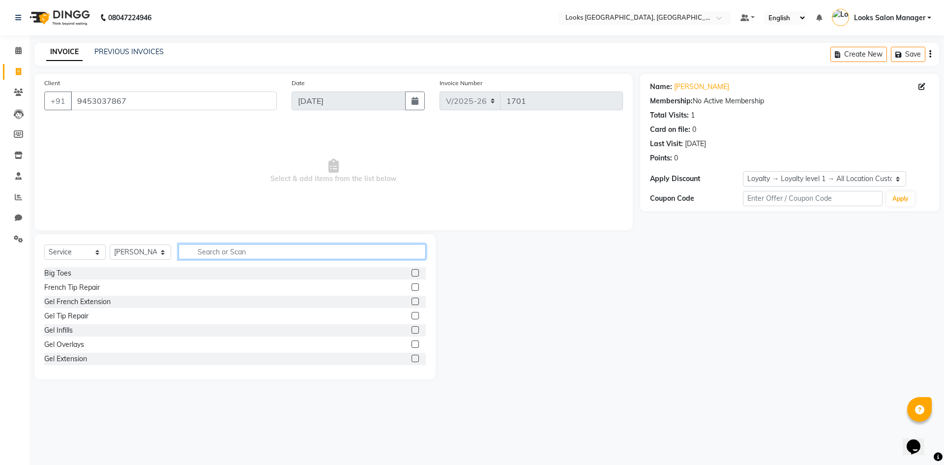
click at [225, 252] on input "text" at bounding box center [301, 251] width 247 height 15
type input "cut"
click at [411, 284] on label at bounding box center [414, 286] width 7 height 7
click at [411, 284] on input "checkbox" at bounding box center [414, 287] width 6 height 6
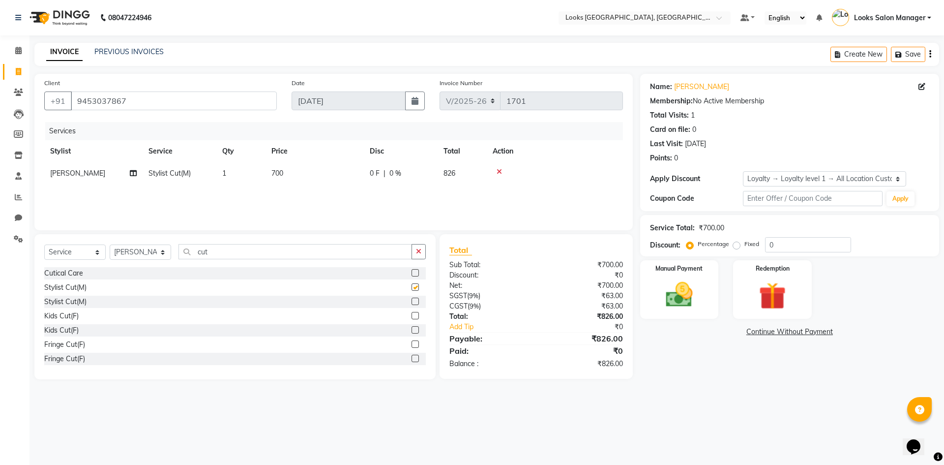
checkbox input "false"
click at [70, 165] on td "[PERSON_NAME]" at bounding box center [93, 173] width 98 height 22
select select "25215"
click at [72, 168] on select "Avdhaesh_pdct COUNTER SALES Ganesh Kalpana_mgr Looks Salon Manager MOHSIN Navee…" at bounding box center [93, 175] width 87 height 15
select select "71751"
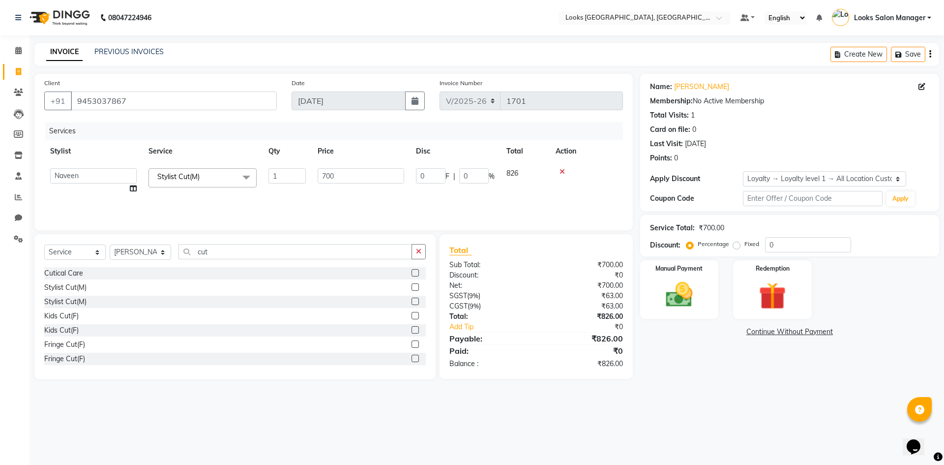
click at [170, 200] on div "Services Stylist Service Qty Price Disc Total Action Avdhaesh_pdct COUNTER SALE…" at bounding box center [333, 171] width 579 height 98
drag, startPoint x: 335, startPoint y: 179, endPoint x: 319, endPoint y: 181, distance: 16.3
click at [319, 181] on input "700" at bounding box center [361, 175] width 87 height 15
type input "500"
click at [301, 187] on div "Services Stylist Service Qty Price Disc Total Action Avdhaesh_pdct COUNTER SALE…" at bounding box center [333, 171] width 579 height 98
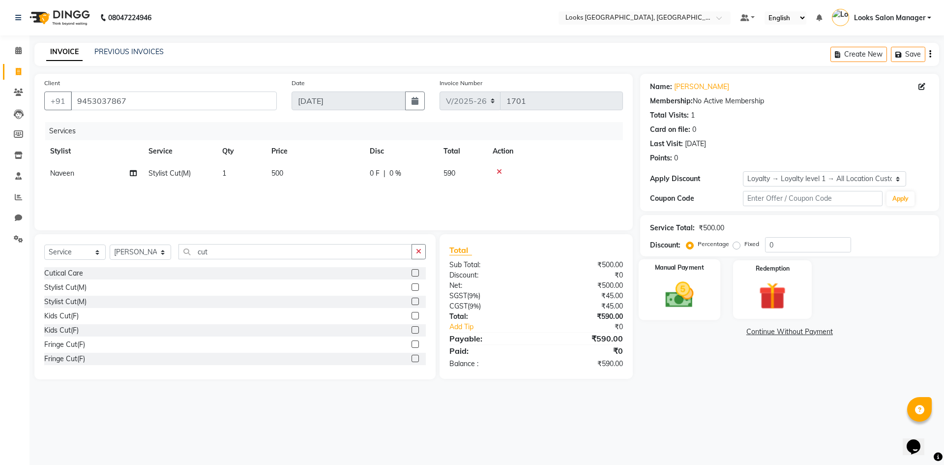
click at [668, 286] on img at bounding box center [679, 294] width 46 height 32
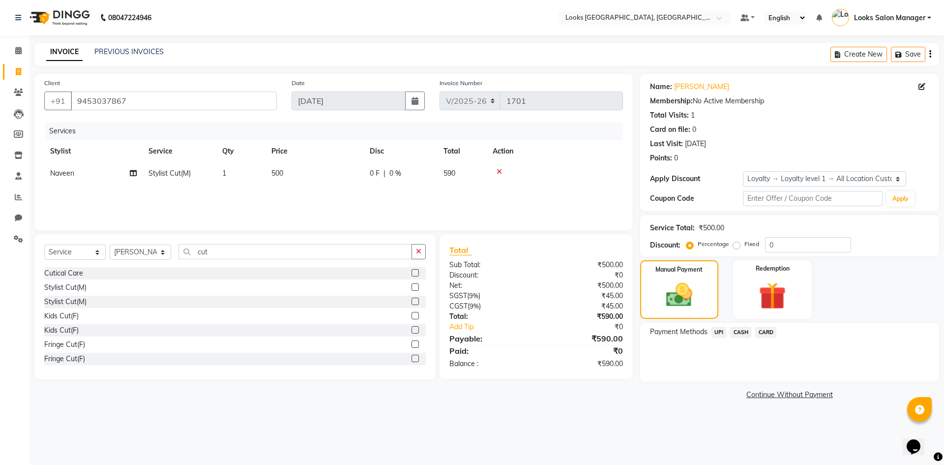
click at [774, 337] on span "CARD" at bounding box center [765, 331] width 21 height 11
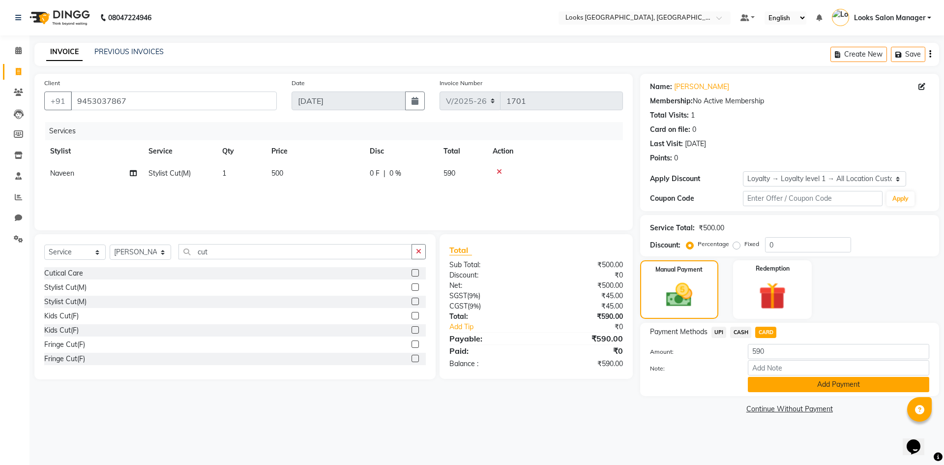
click at [755, 383] on button "Add Payment" at bounding box center [838, 384] width 181 height 15
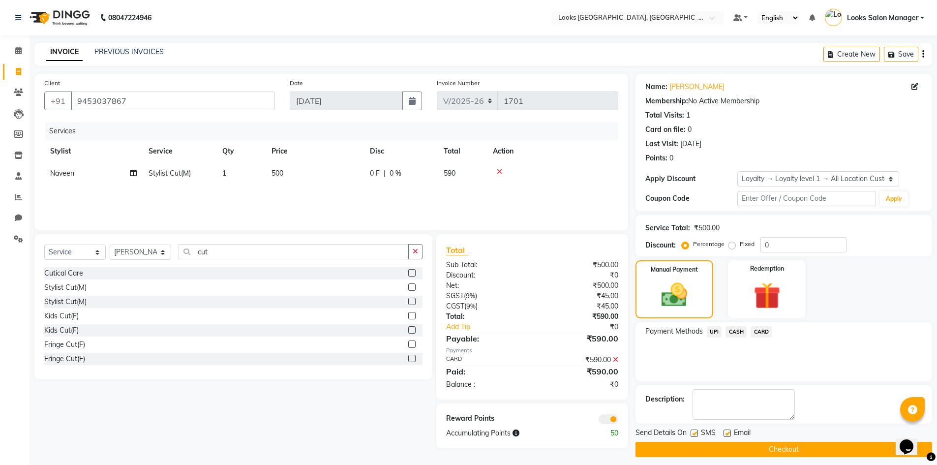
click at [614, 362] on icon at bounding box center [615, 359] width 5 height 7
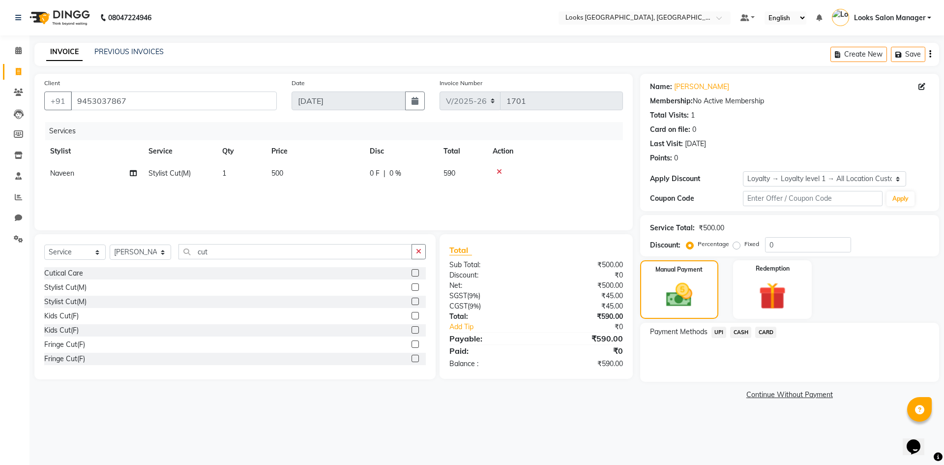
click at [733, 333] on span "CASH" at bounding box center [740, 331] width 21 height 11
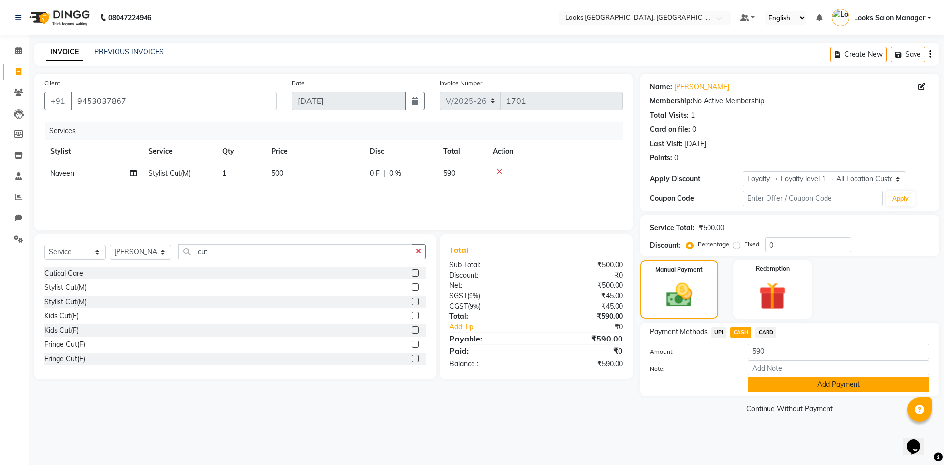
click at [761, 388] on button "Add Payment" at bounding box center [838, 384] width 181 height 15
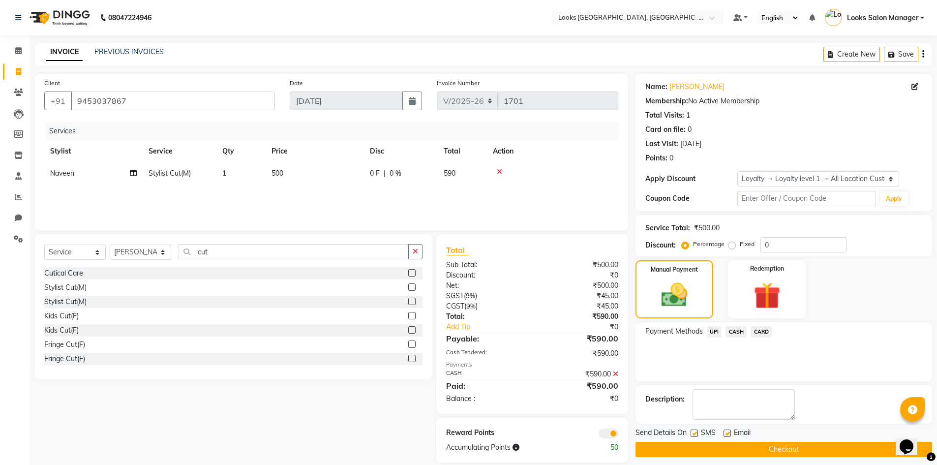
click at [689, 440] on div "Send Details On SMS Email Checkout" at bounding box center [783, 441] width 296 height 29
click at [716, 444] on button "Checkout" at bounding box center [783, 448] width 296 height 15
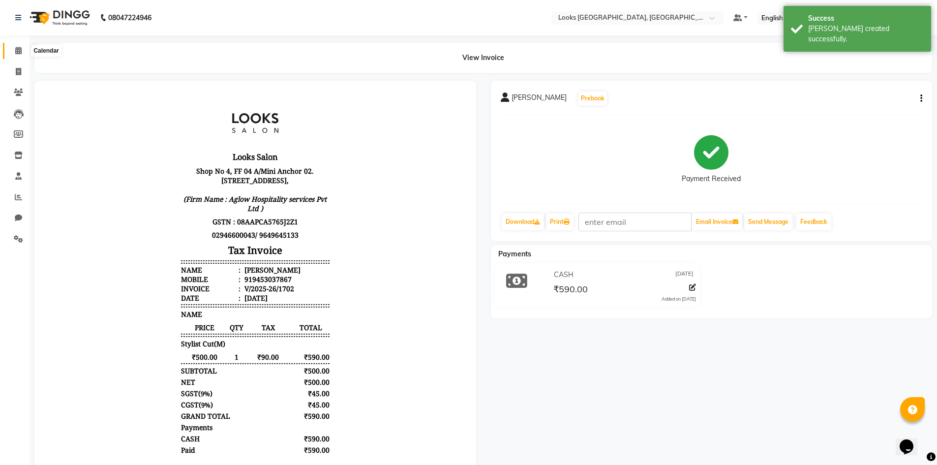
click at [23, 52] on span at bounding box center [18, 50] width 17 height 11
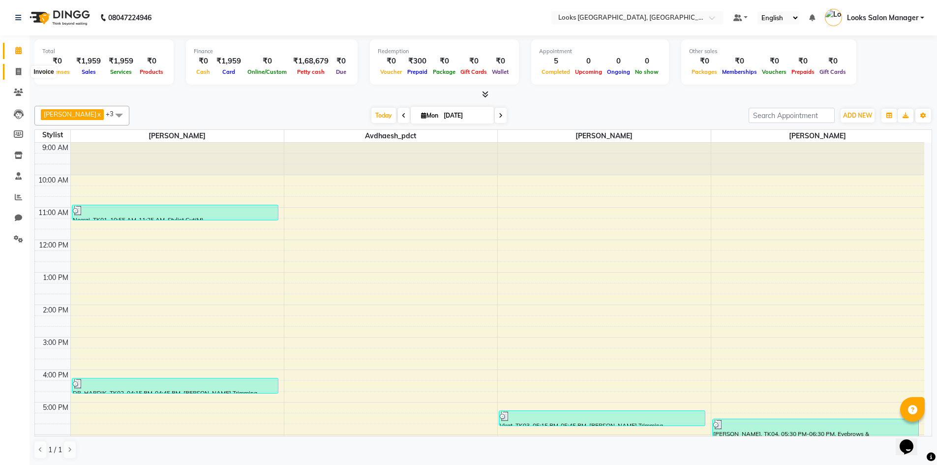
click at [24, 69] on span at bounding box center [18, 71] width 17 height 11
select select "service"
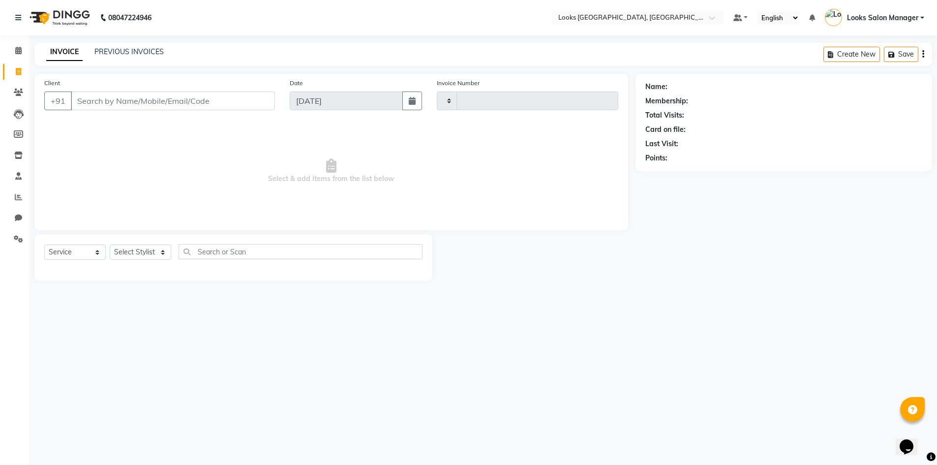
type input "1701"
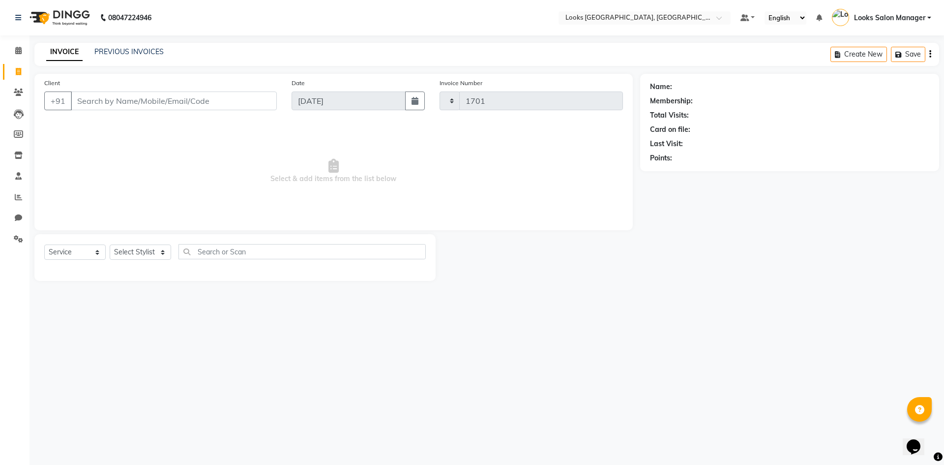
select select "4460"
click at [899, 59] on button "Save" at bounding box center [908, 54] width 34 height 15
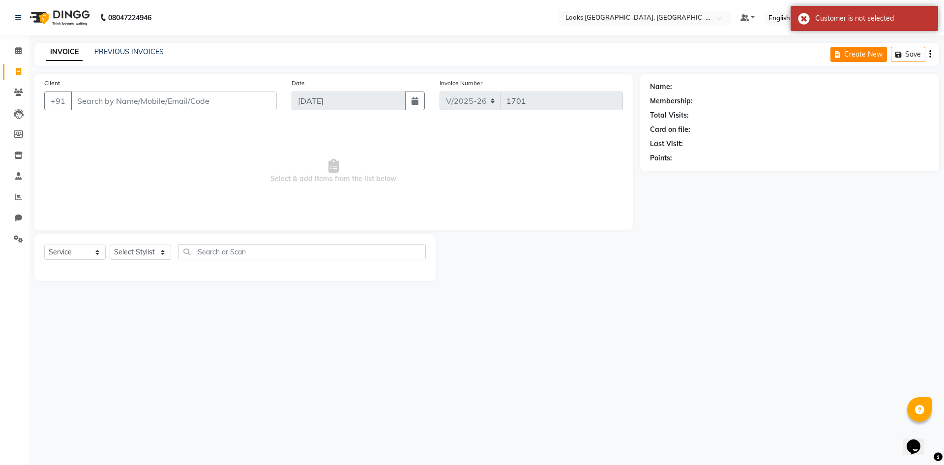
click at [872, 57] on button "Create New" at bounding box center [858, 54] width 57 height 15
select select "service"
type input "1701"
select select "4460"
click at [872, 57] on button "Create New" at bounding box center [858, 54] width 57 height 15
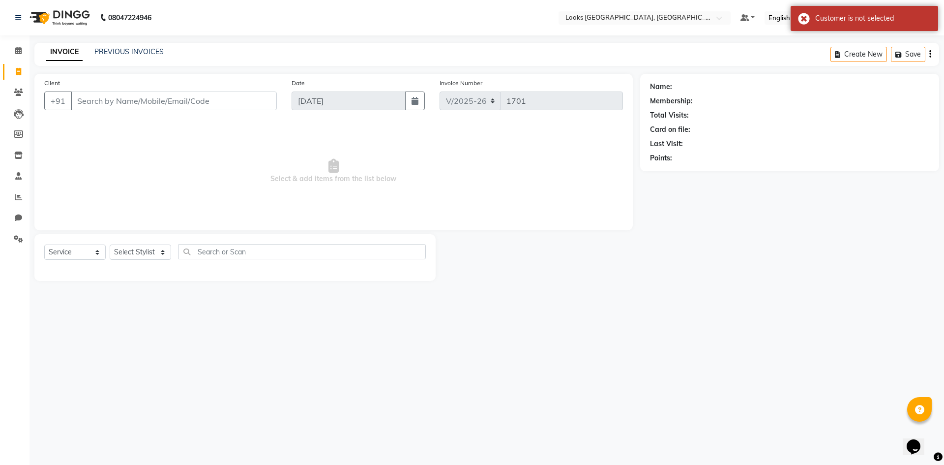
select select "service"
type input "1701"
select select "4460"
click at [17, 43] on link "Calendar" at bounding box center [15, 51] width 24 height 16
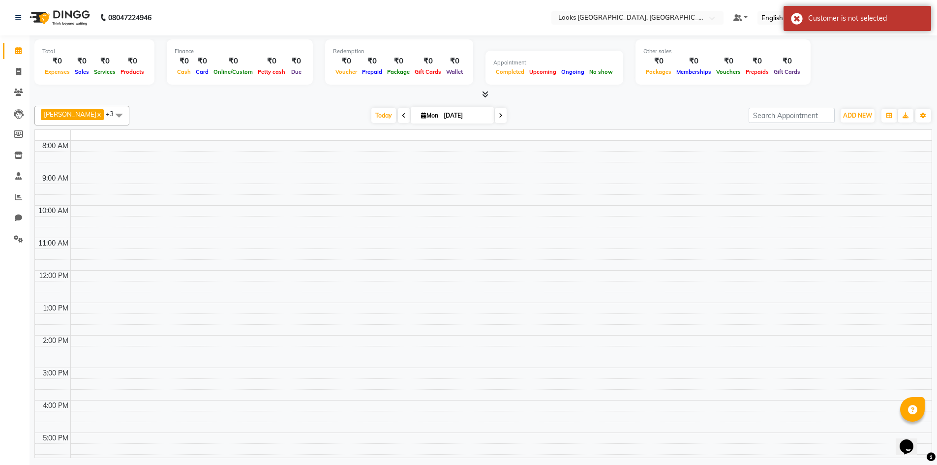
scroll to position [110, 0]
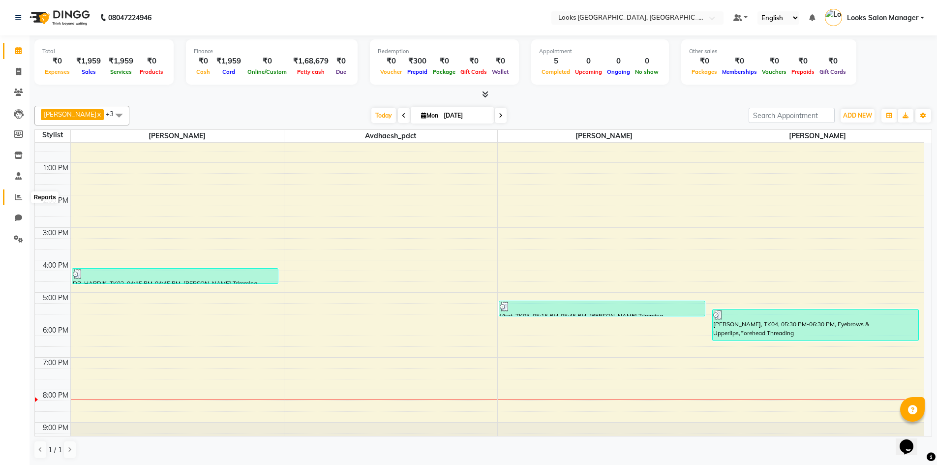
click at [23, 198] on span at bounding box center [18, 197] width 17 height 11
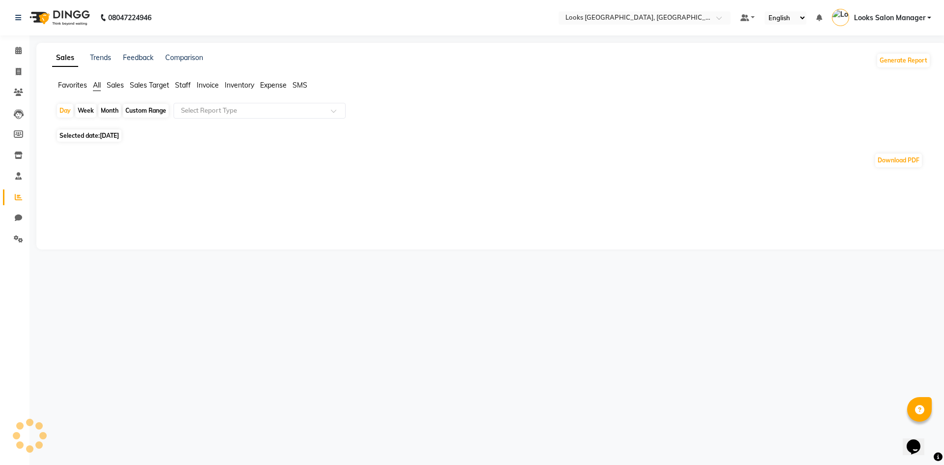
click at [184, 86] on span "Staff" at bounding box center [183, 85] width 16 height 9
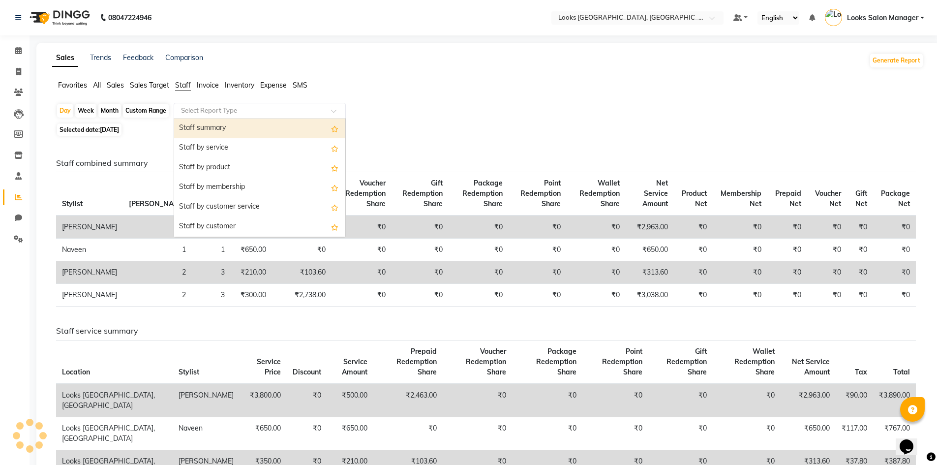
click at [189, 113] on input "text" at bounding box center [250, 111] width 142 height 10
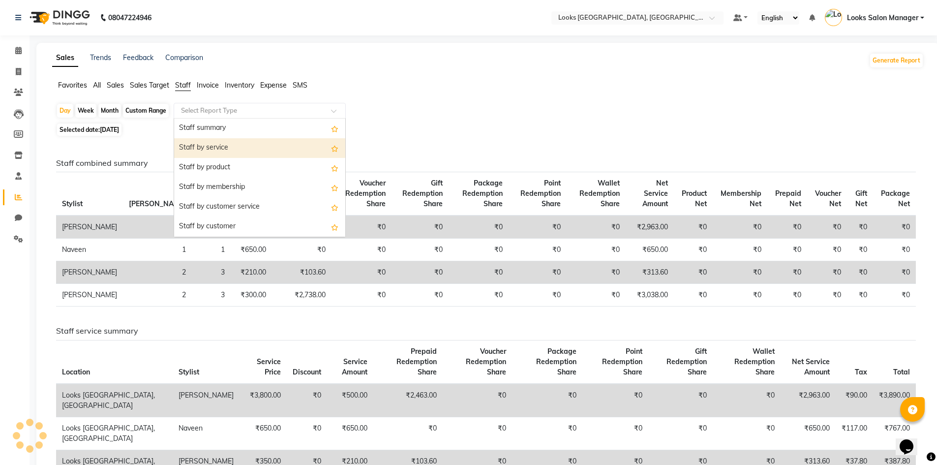
click at [194, 146] on div "Staff by service" at bounding box center [259, 148] width 171 height 20
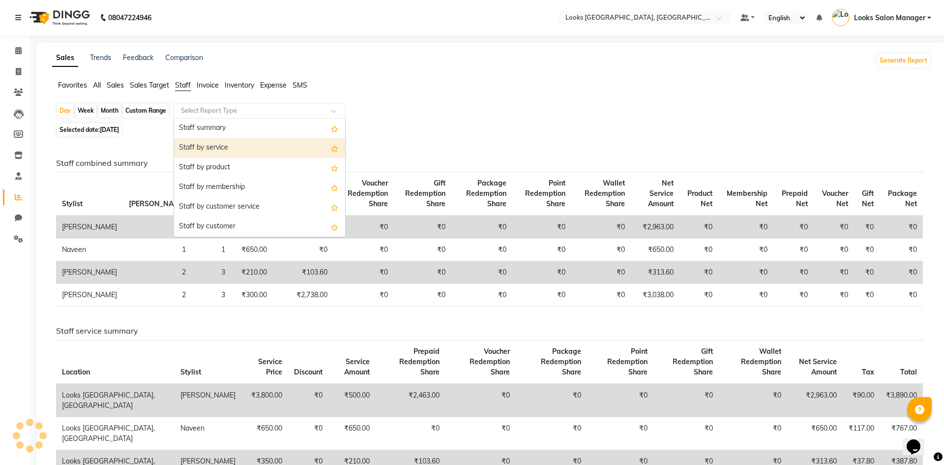
select select "full_report"
select select "pdf"
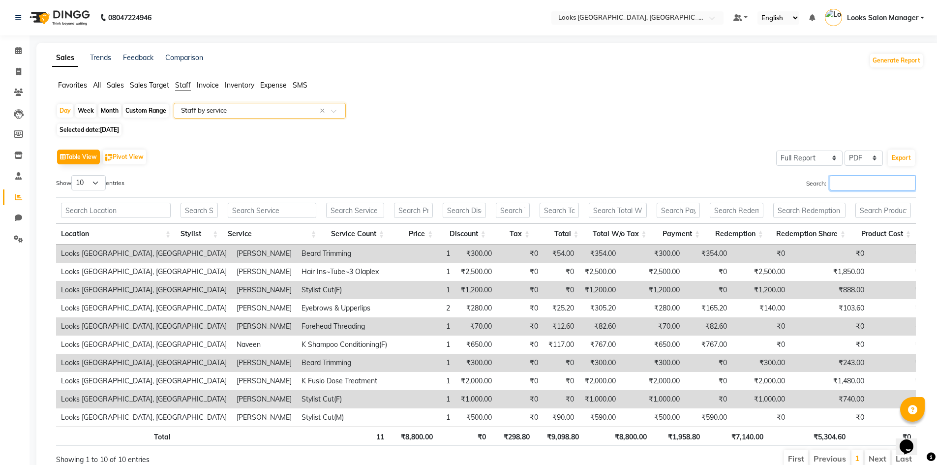
click at [877, 183] on input "Search:" at bounding box center [872, 182] width 86 height 15
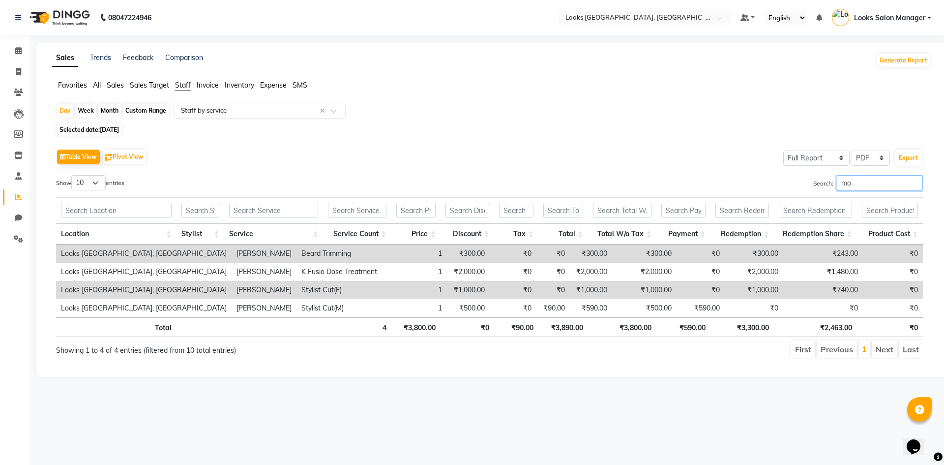
type input "m"
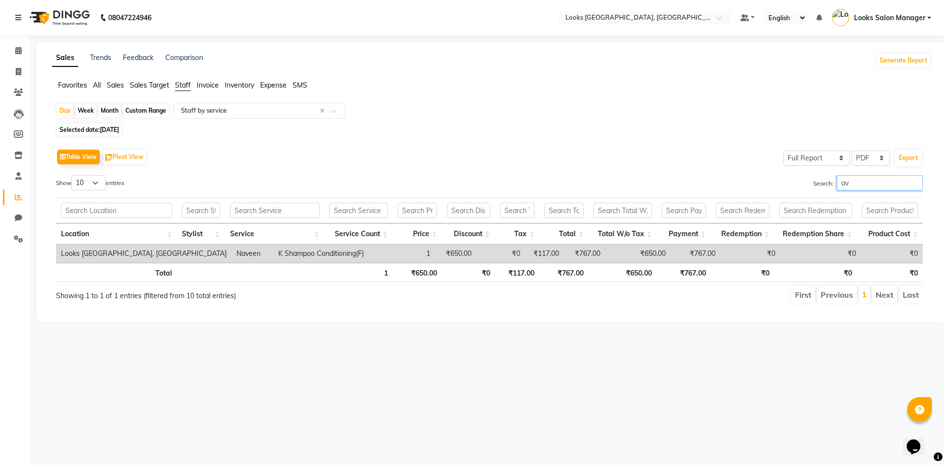
type input "a"
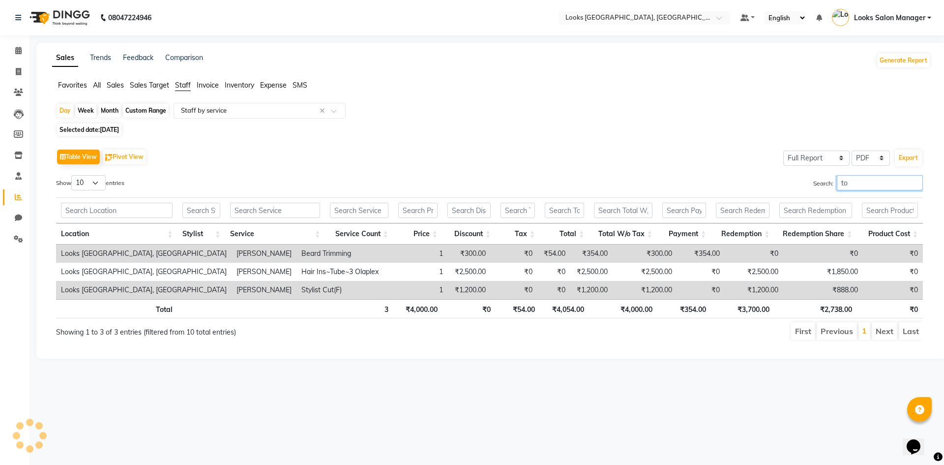
type input "t"
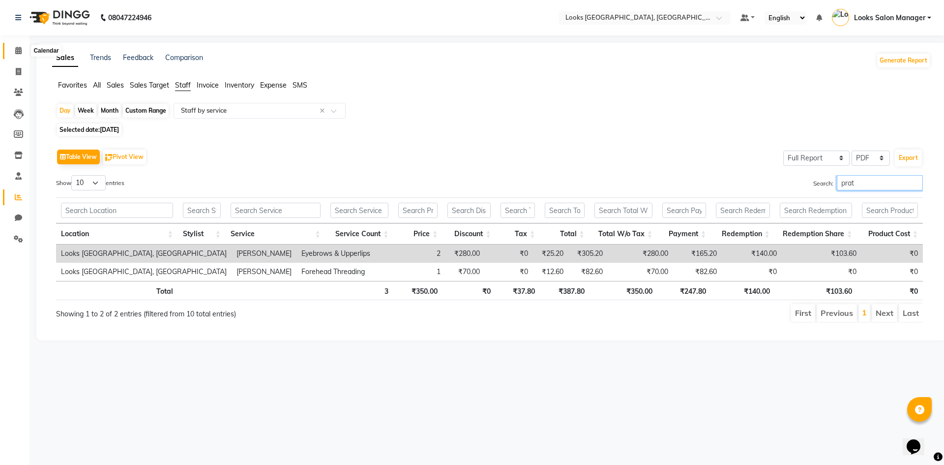
type input "prat"
click at [15, 46] on span at bounding box center [18, 50] width 17 height 11
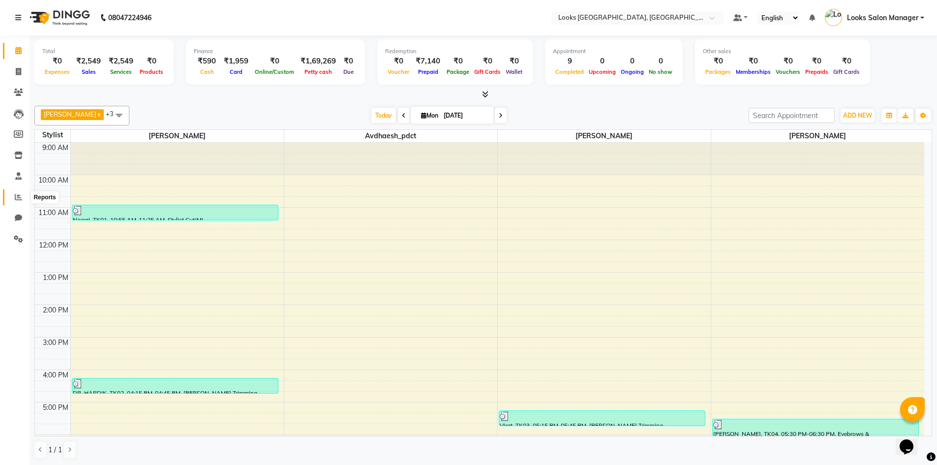
click at [16, 196] on icon at bounding box center [18, 196] width 7 height 7
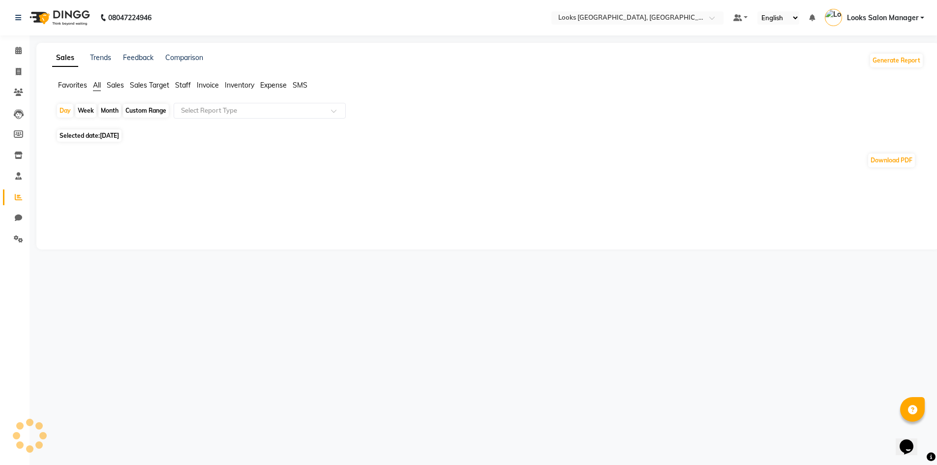
click at [112, 85] on span "Sales" at bounding box center [115, 85] width 17 height 9
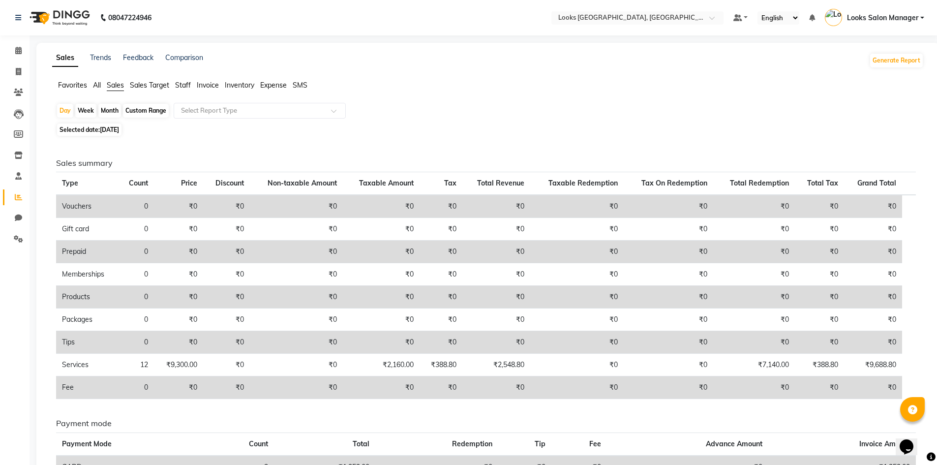
click at [860, 56] on div "Sales Trends Feedback Comparison Generate Report" at bounding box center [487, 61] width 883 height 16
click at [882, 59] on button "Generate Report" at bounding box center [896, 61] width 53 height 14
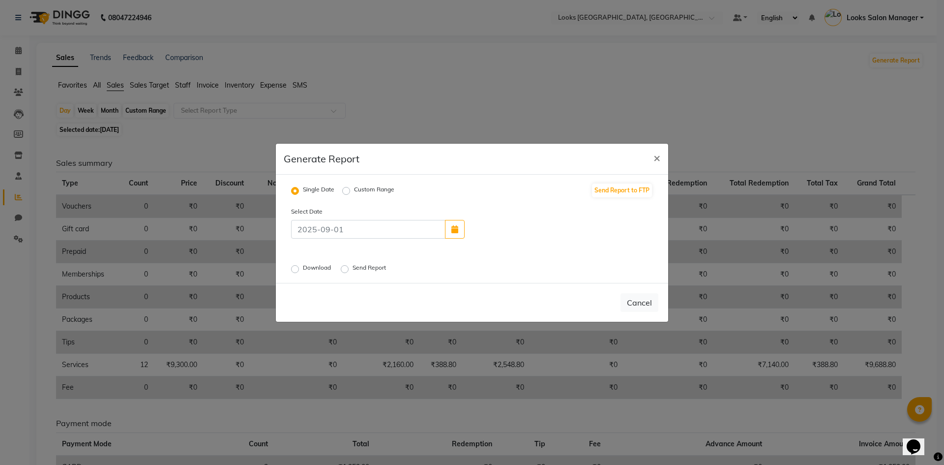
click at [303, 268] on label "Download" at bounding box center [318, 269] width 30 height 12
click at [293, 268] on input "Download" at bounding box center [296, 268] width 7 height 7
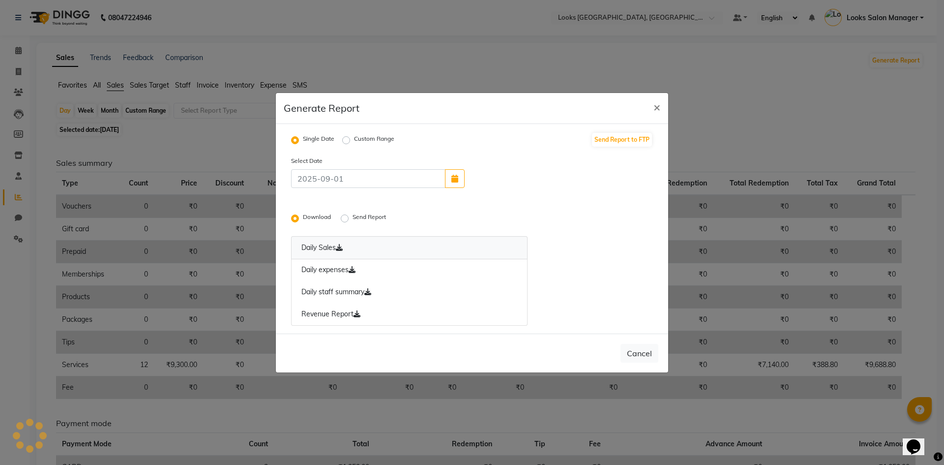
click at [320, 248] on link "Daily Sales" at bounding box center [409, 247] width 236 height 23
click at [323, 265] on link "Daily expenses" at bounding box center [409, 270] width 236 height 23
click at [656, 106] on span "×" at bounding box center [656, 106] width 7 height 15
radio input "false"
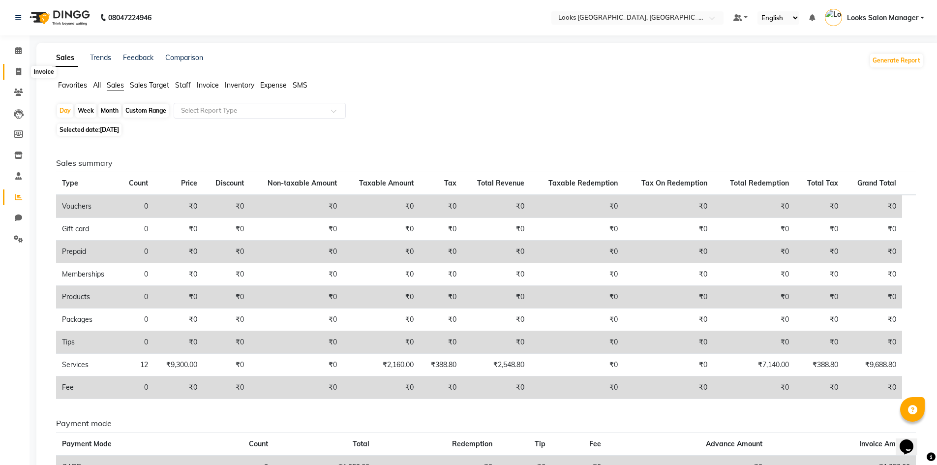
click at [14, 72] on span at bounding box center [18, 71] width 17 height 11
select select "service"
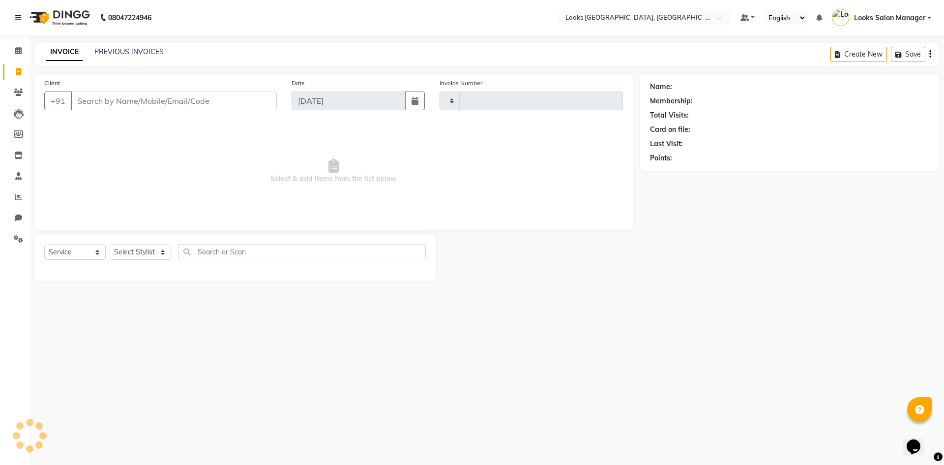
type input "1703"
select select "4460"
click at [139, 53] on link "PREVIOUS INVOICES" at bounding box center [128, 51] width 69 height 9
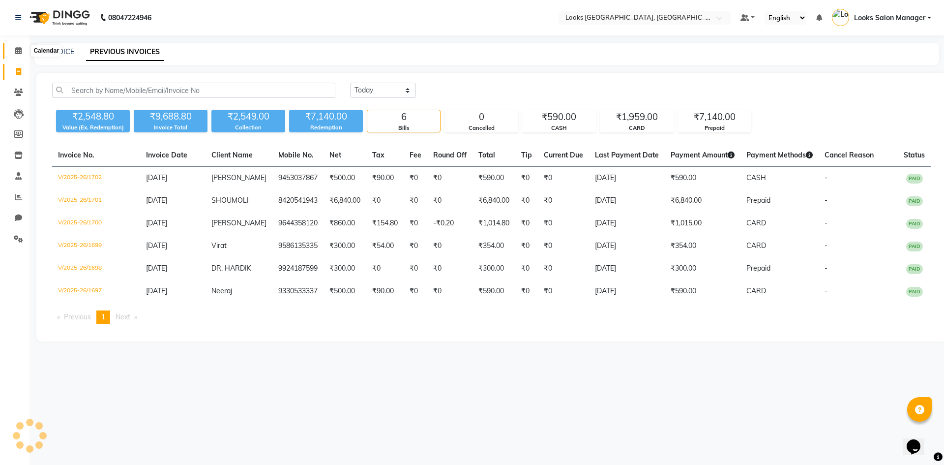
click at [18, 53] on icon at bounding box center [18, 50] width 6 height 7
